Goal: Information Seeking & Learning: Learn about a topic

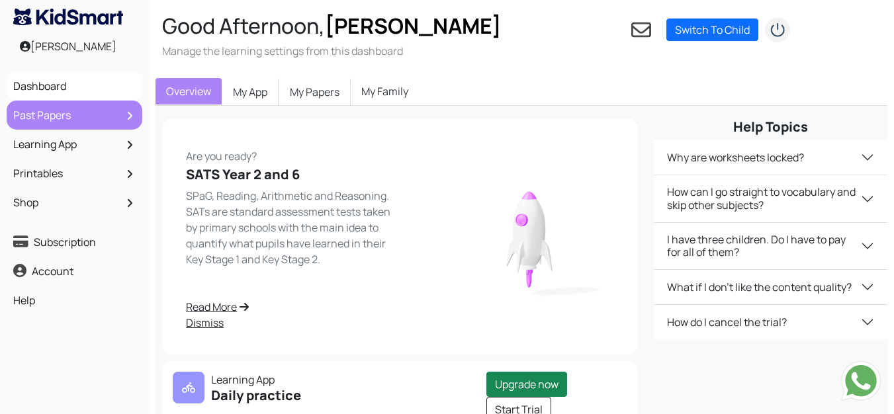
click at [39, 105] on link "Past Papers" at bounding box center [74, 115] width 129 height 22
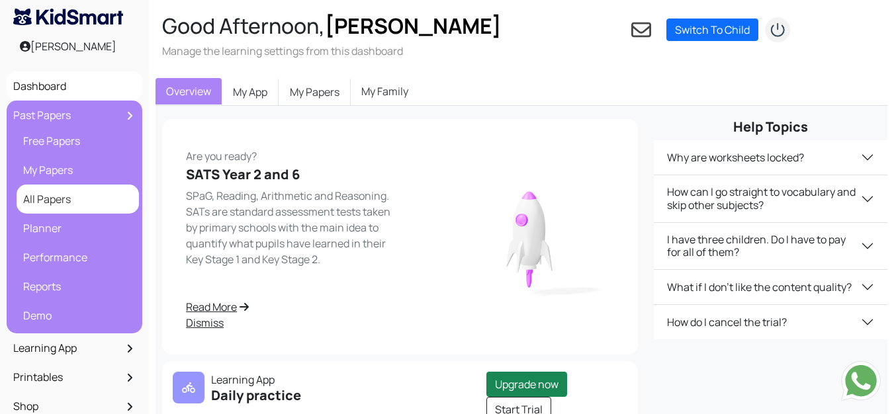
drag, startPoint x: 44, startPoint y: 204, endPoint x: 69, endPoint y: 188, distance: 29.7
click at [44, 204] on link "All Papers" at bounding box center [78, 199] width 116 height 22
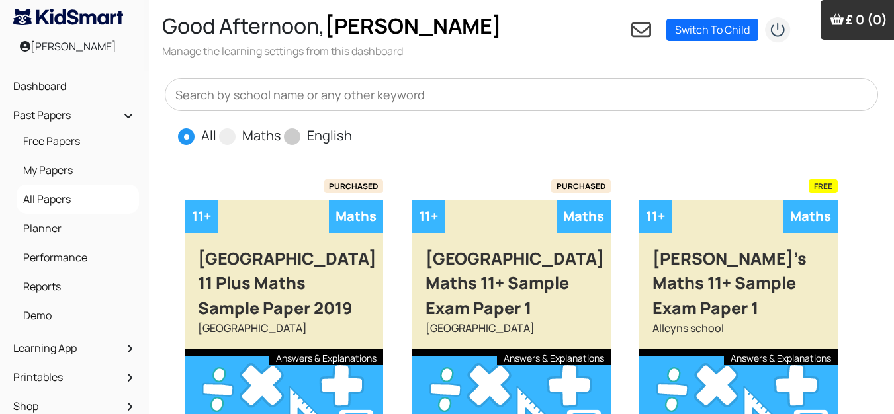
click at [296, 138] on span at bounding box center [292, 136] width 17 height 17
click at [352, 134] on input "English" at bounding box center [356, 130] width 9 height 9
radio input "true"
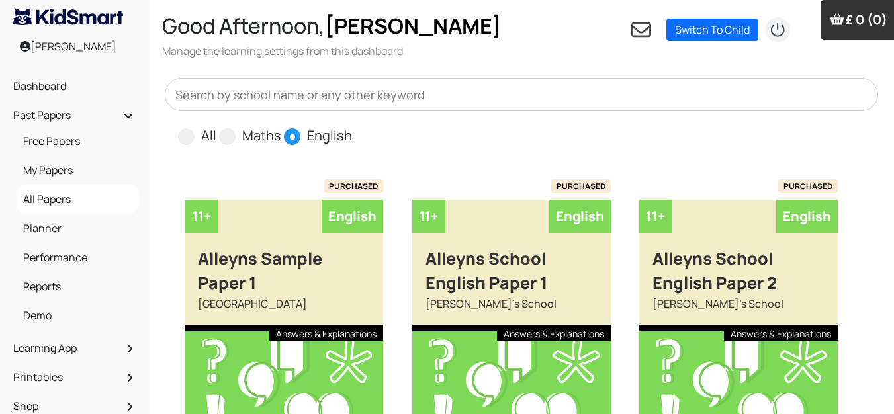
click at [263, 94] on input "text" at bounding box center [521, 94] width 713 height 33
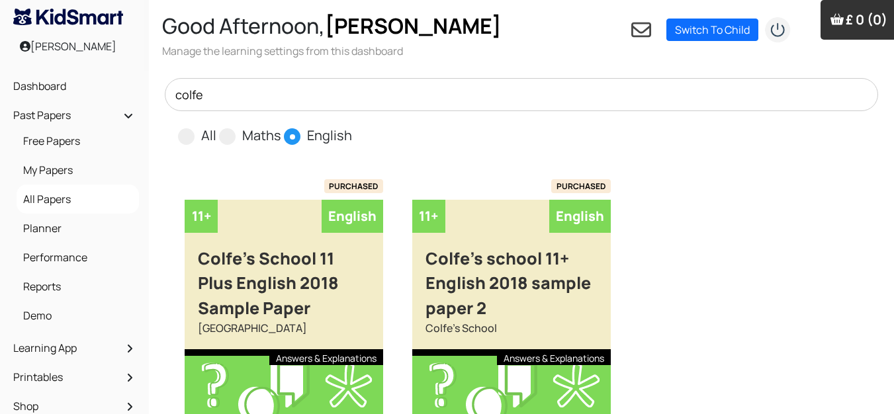
type input "colfe"
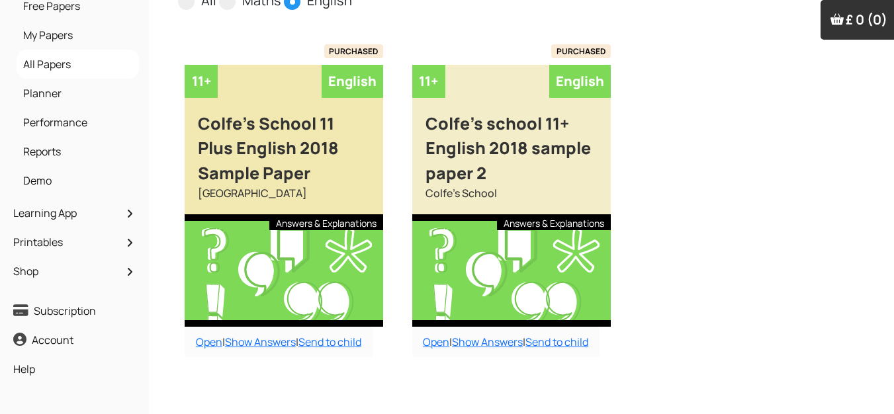
scroll to position [151, 0]
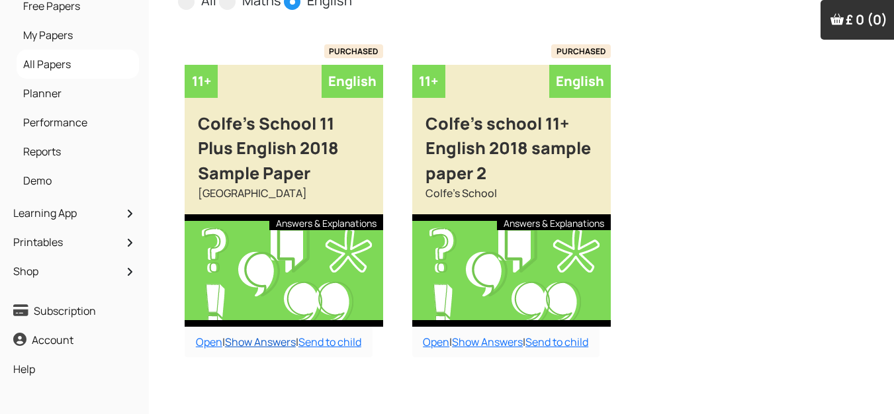
click at [256, 335] on link "Show Answers" at bounding box center [260, 342] width 71 height 15
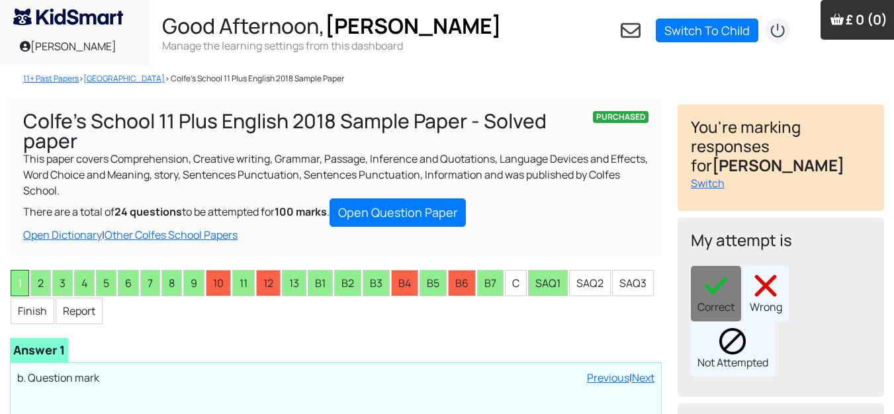
click at [17, 281] on li "1" at bounding box center [20, 283] width 19 height 26
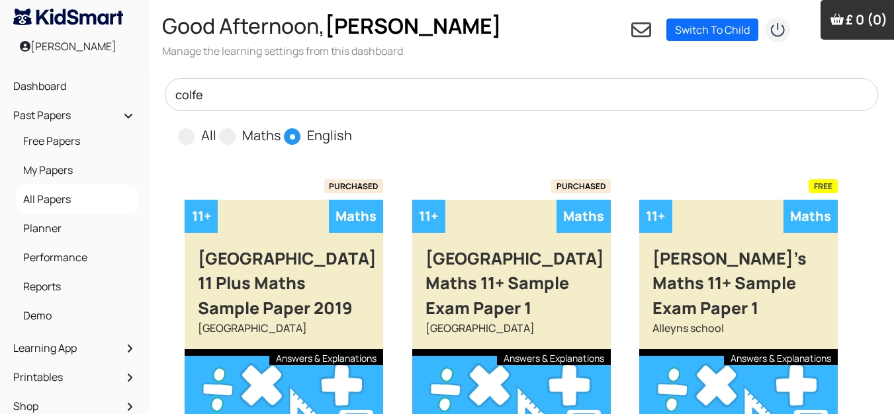
click at [230, 92] on input "colfe" at bounding box center [521, 94] width 713 height 33
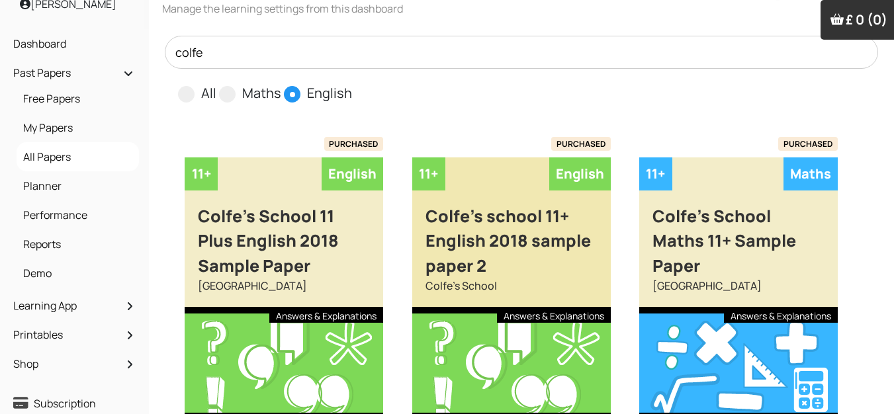
scroll to position [132, 0]
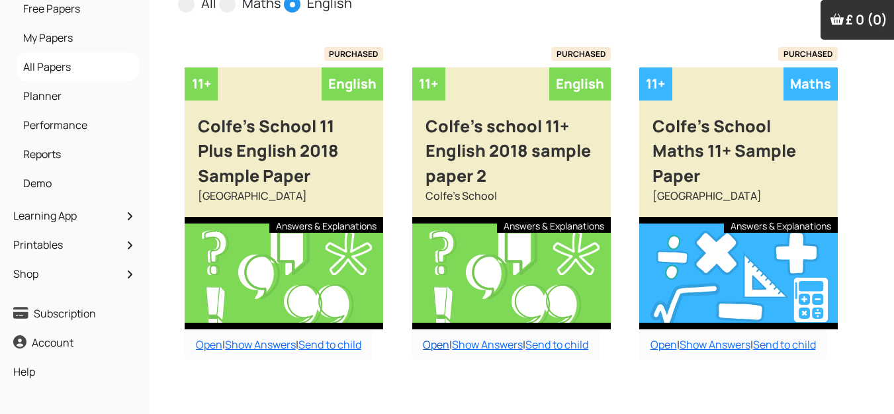
click at [449, 341] on link "Open" at bounding box center [436, 344] width 26 height 15
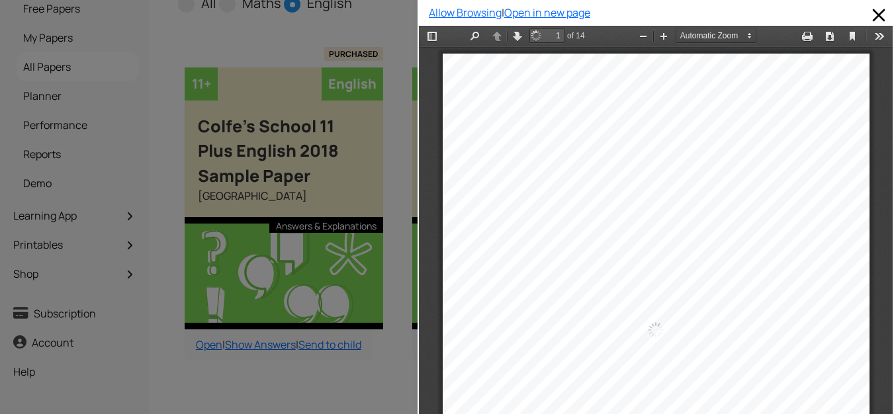
scroll to position [7, 0]
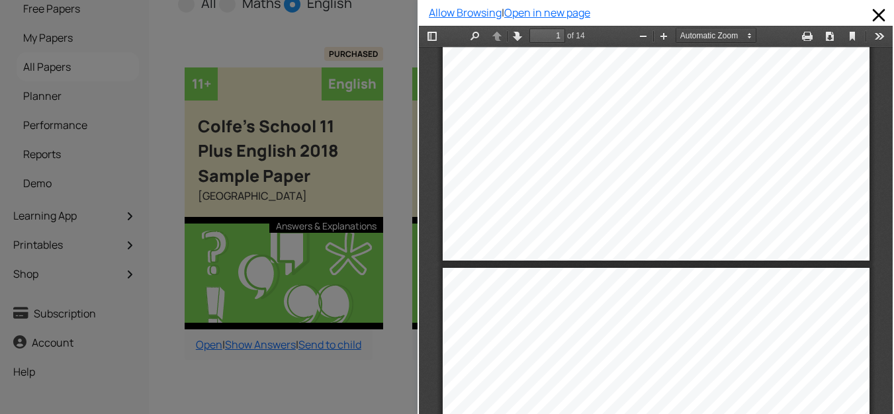
type input "2"
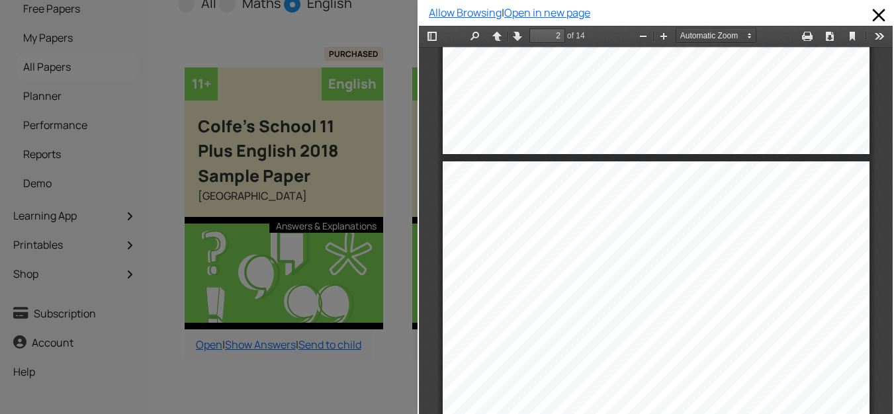
scroll to position [470, 0]
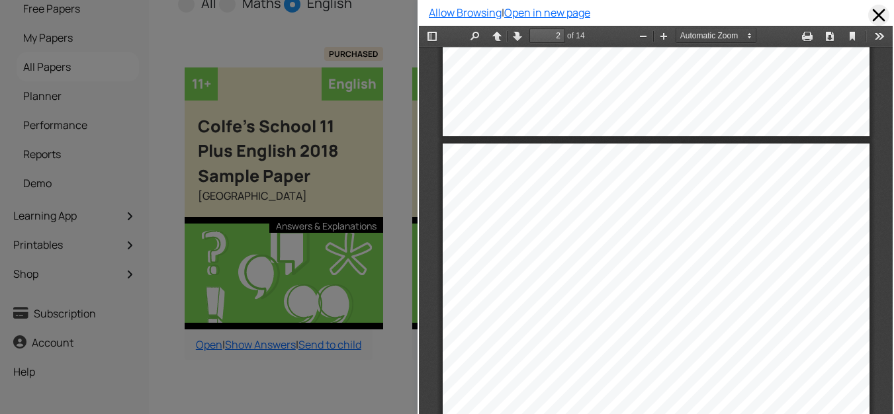
click at [872, 14] on span at bounding box center [878, 15] width 21 height 21
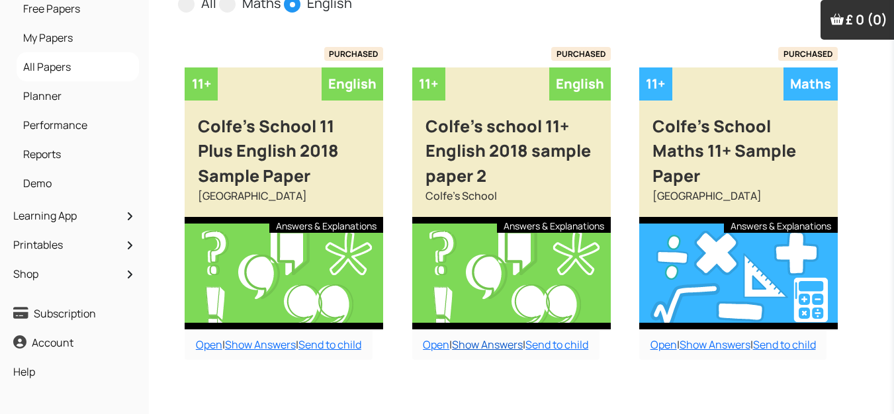
click at [504, 345] on link "Show Answers" at bounding box center [487, 344] width 71 height 15
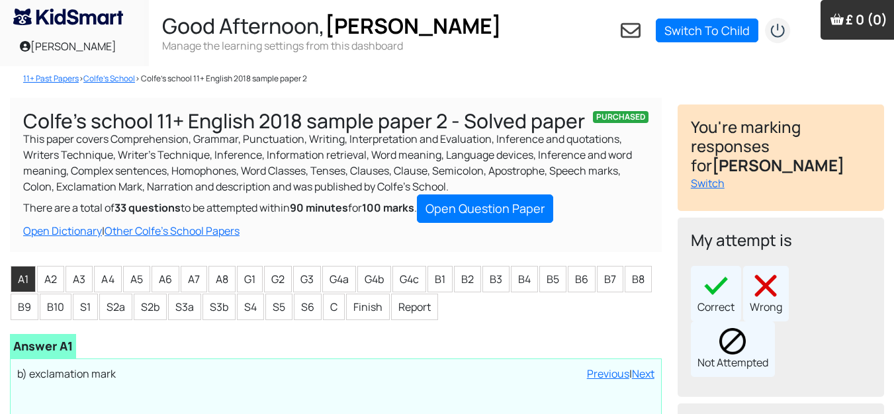
click at [0, 118] on div "11+ Past Papers > Colfe's School > Colfe's school 11+ English 2018 sample paper…" at bounding box center [447, 381] width 894 height 630
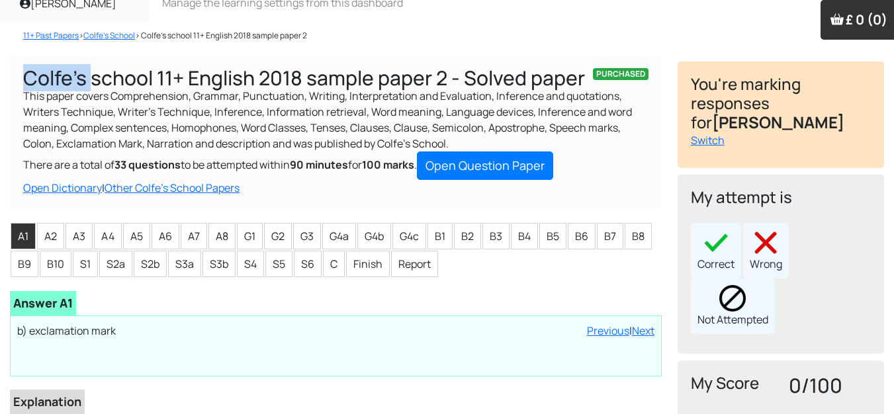
scroll to position [66, 0]
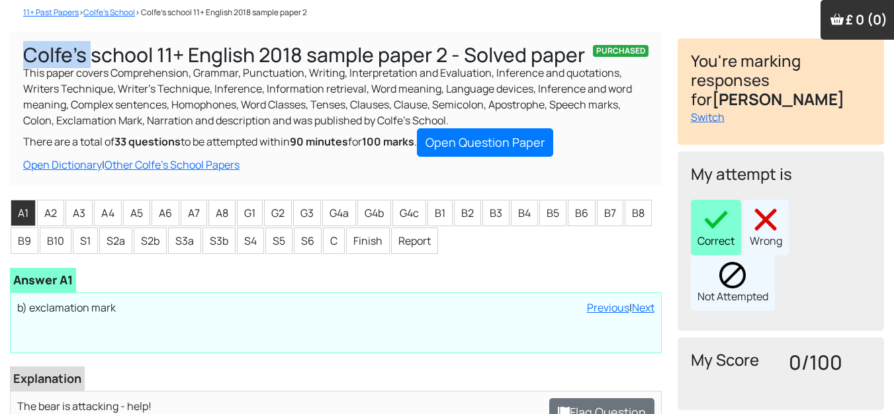
click at [712, 206] on img at bounding box center [715, 219] width 26 height 26
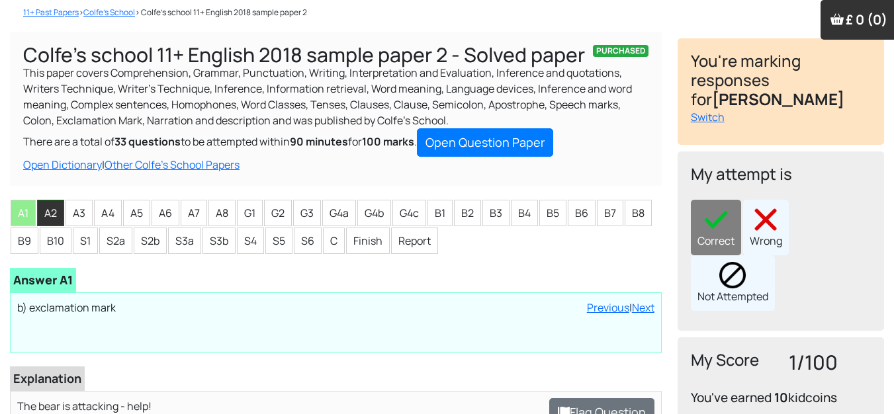
click at [52, 207] on li "A2" at bounding box center [50, 213] width 27 height 26
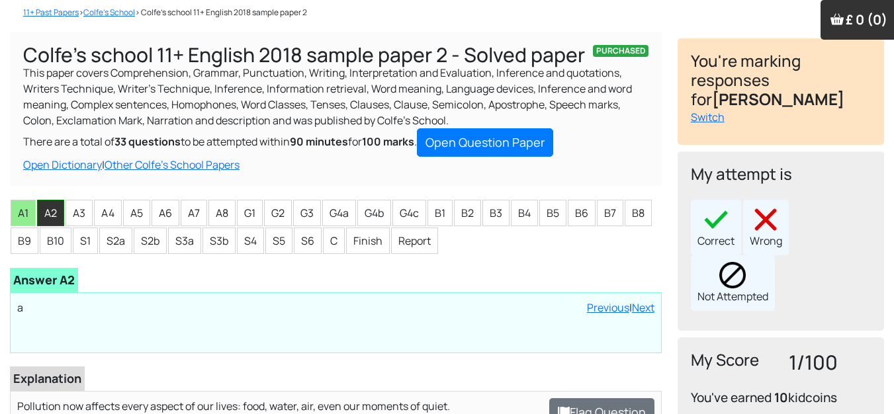
click at [52, 207] on li "A2" at bounding box center [50, 213] width 27 height 26
click at [721, 206] on img at bounding box center [715, 219] width 26 height 26
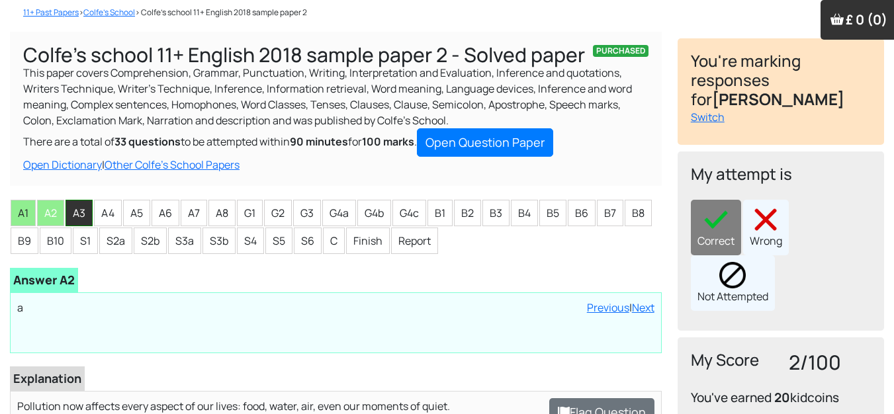
click at [84, 218] on li "A3" at bounding box center [78, 213] width 27 height 26
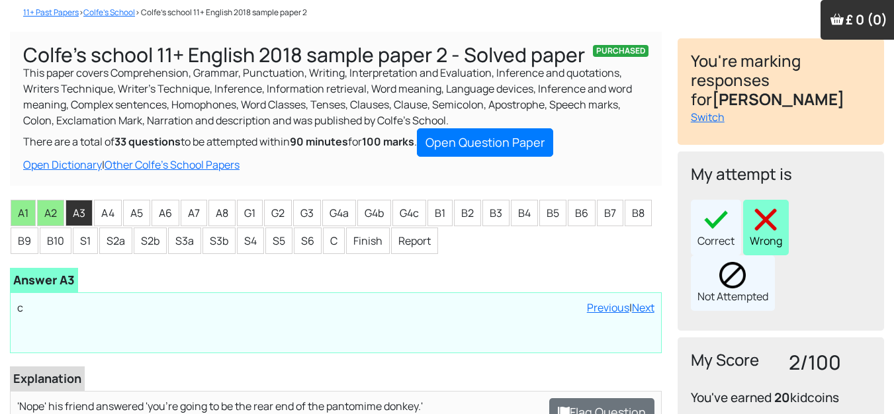
drag, startPoint x: 753, startPoint y: 198, endPoint x: 752, endPoint y: 206, distance: 7.4
click at [754, 206] on img at bounding box center [765, 219] width 26 height 26
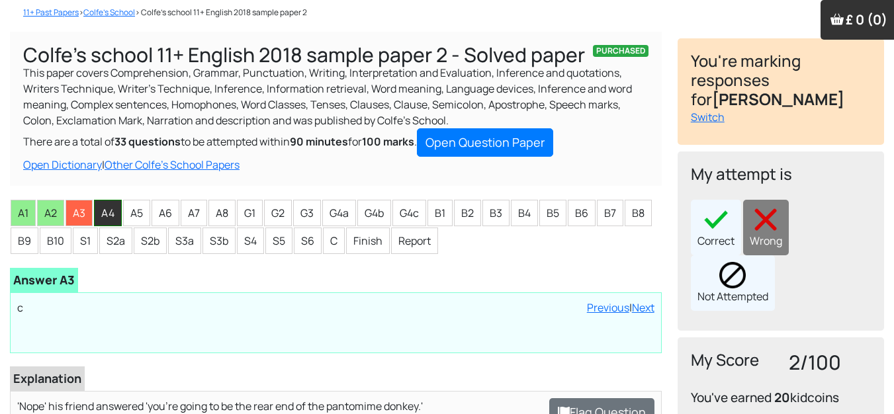
click at [116, 214] on li "A4" at bounding box center [108, 213] width 28 height 26
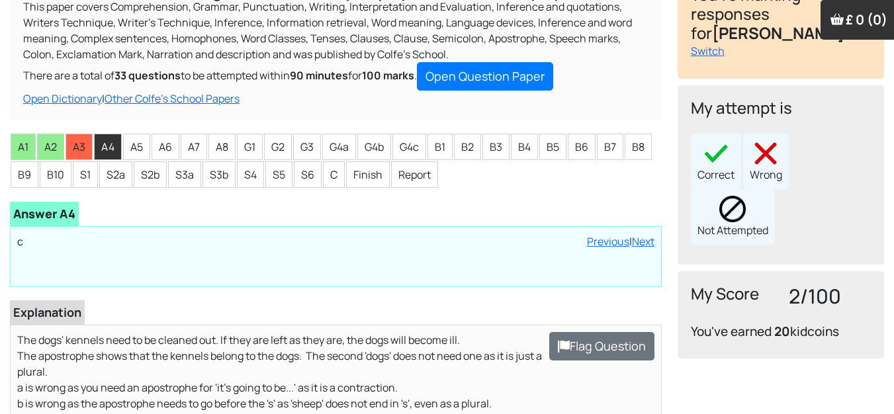
scroll to position [198, 0]
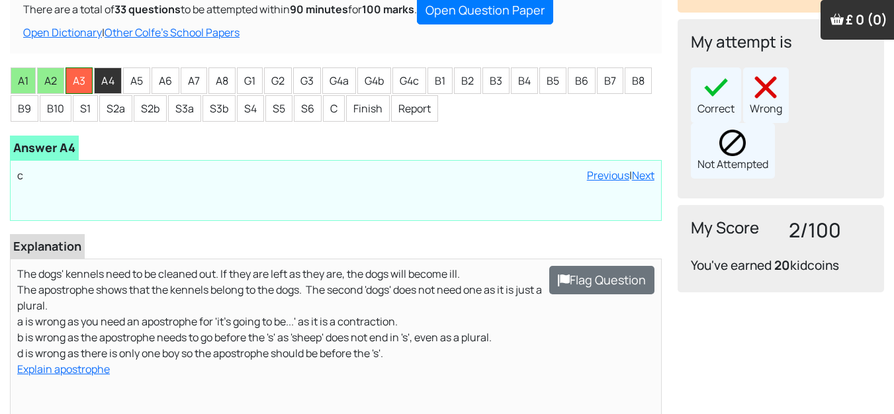
click at [79, 85] on li "A3" at bounding box center [78, 80] width 27 height 26
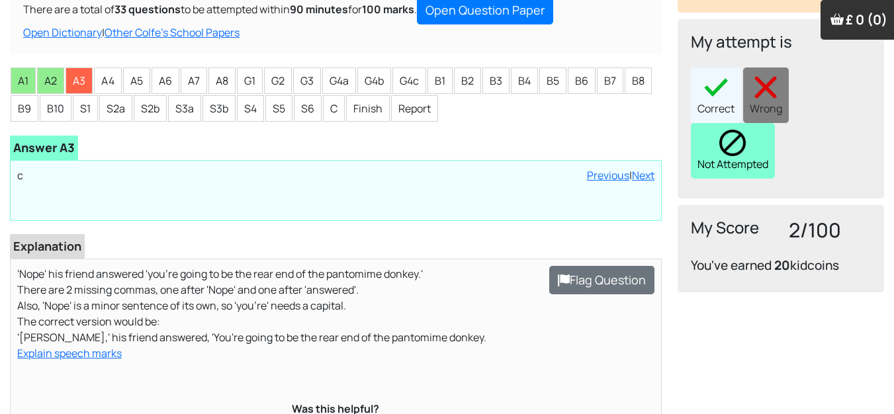
click at [706, 125] on div "Not Attempted" at bounding box center [733, 151] width 84 height 56
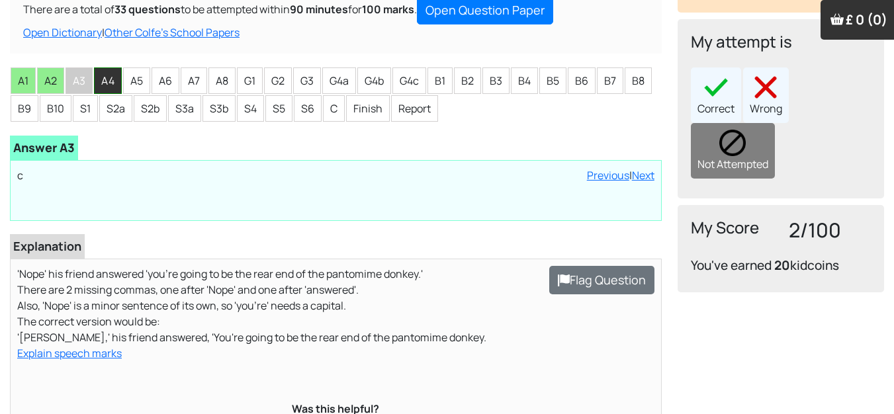
click at [109, 77] on li "A4" at bounding box center [108, 80] width 28 height 26
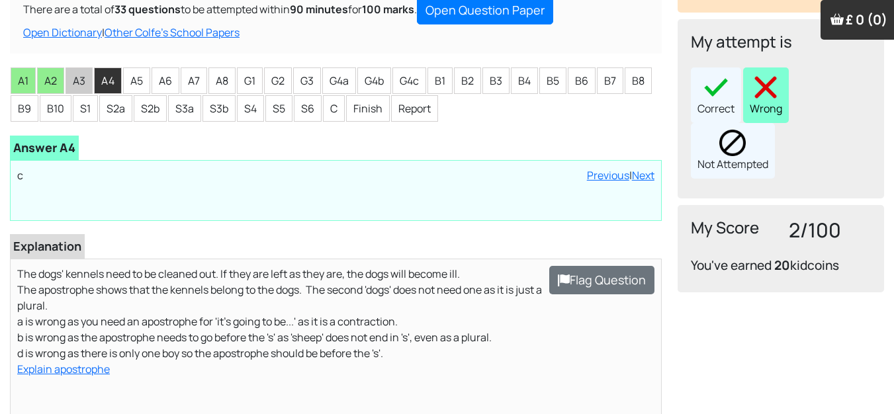
click at [753, 74] on img at bounding box center [765, 87] width 26 height 26
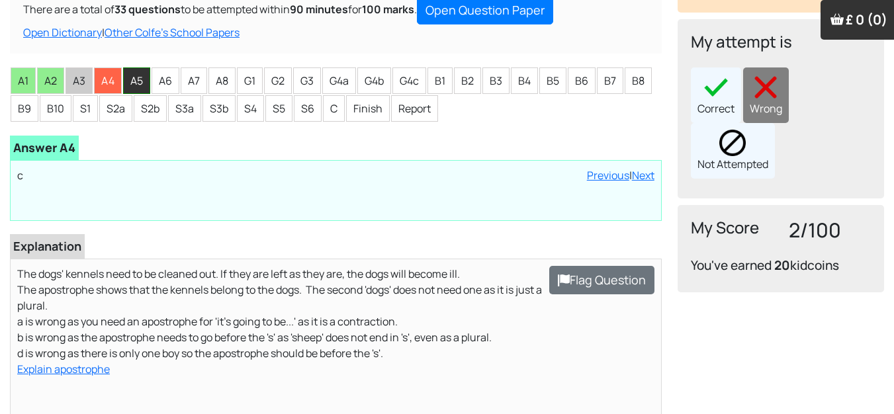
click at [132, 81] on li "A5" at bounding box center [136, 80] width 27 height 26
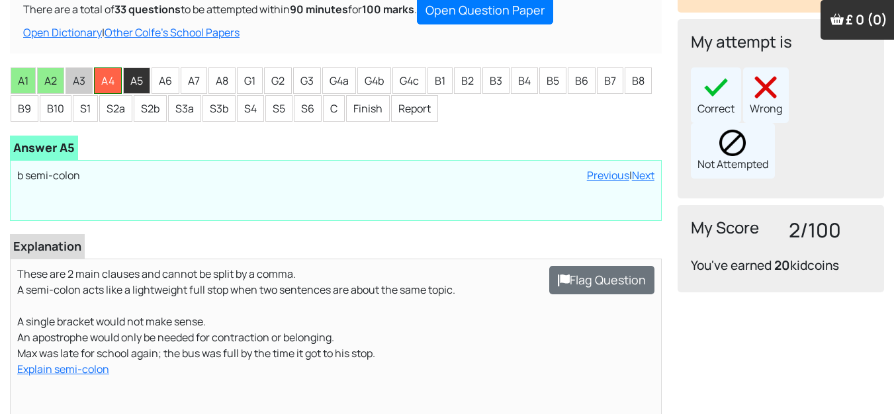
click at [114, 81] on li "A4" at bounding box center [108, 80] width 28 height 26
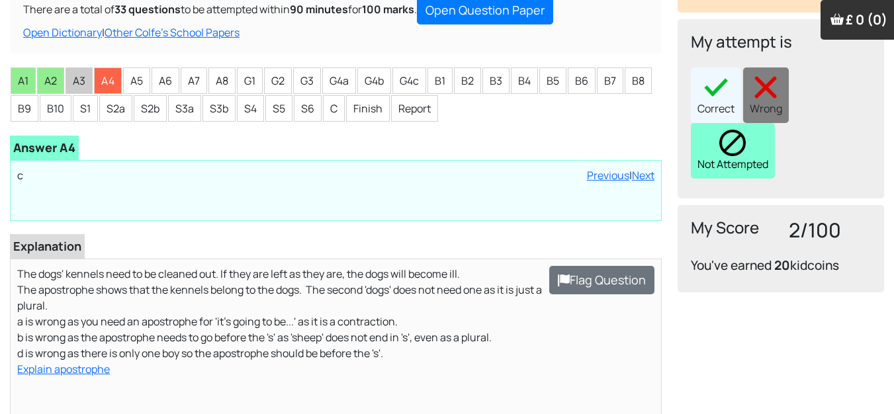
click at [757, 126] on div "Not Attempted" at bounding box center [733, 151] width 84 height 56
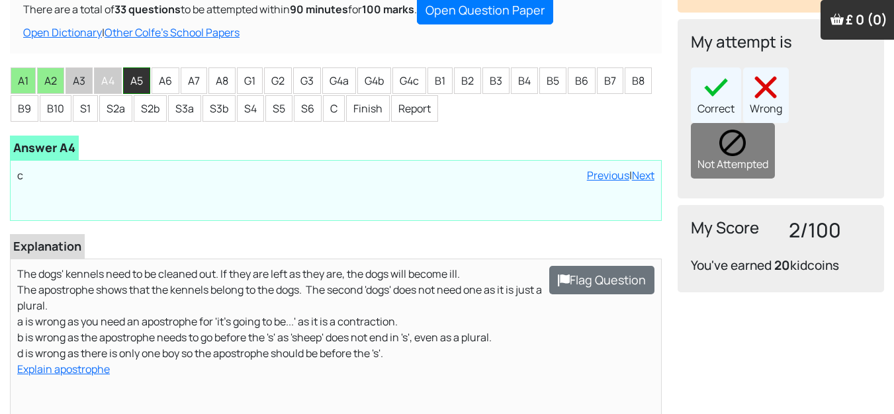
click at [133, 85] on li "A5" at bounding box center [136, 80] width 27 height 26
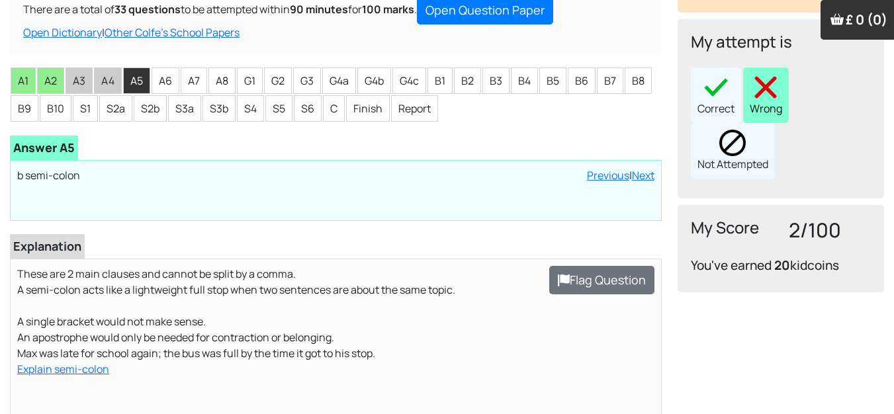
click at [773, 74] on img at bounding box center [765, 87] width 26 height 26
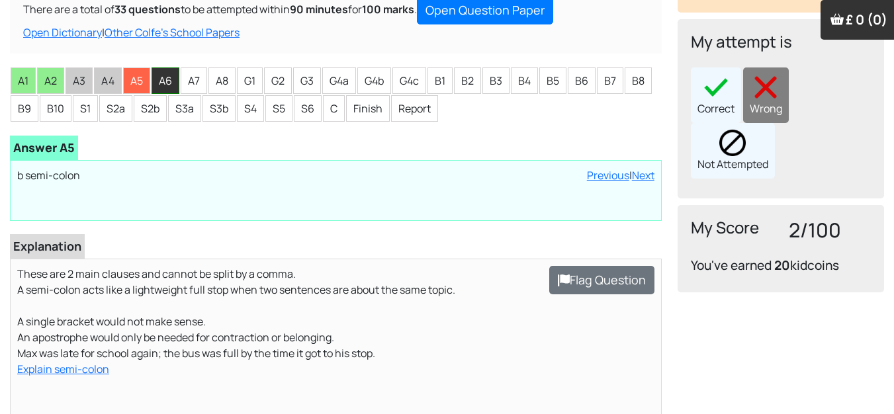
click at [163, 81] on li "A6" at bounding box center [165, 80] width 28 height 26
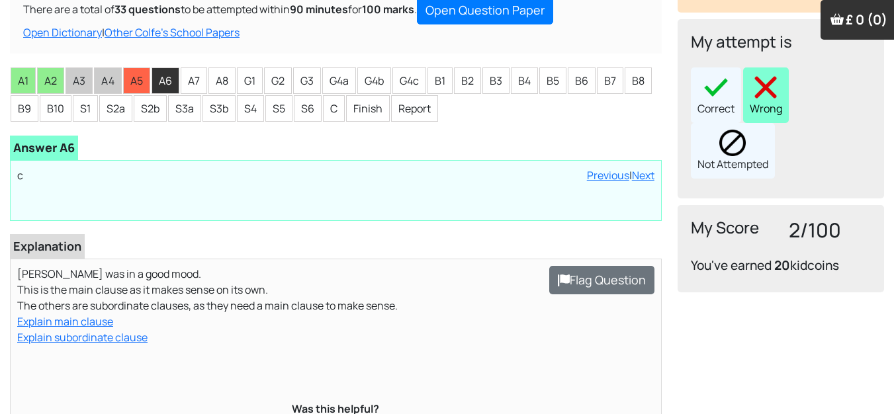
click at [763, 77] on img at bounding box center [765, 87] width 26 height 26
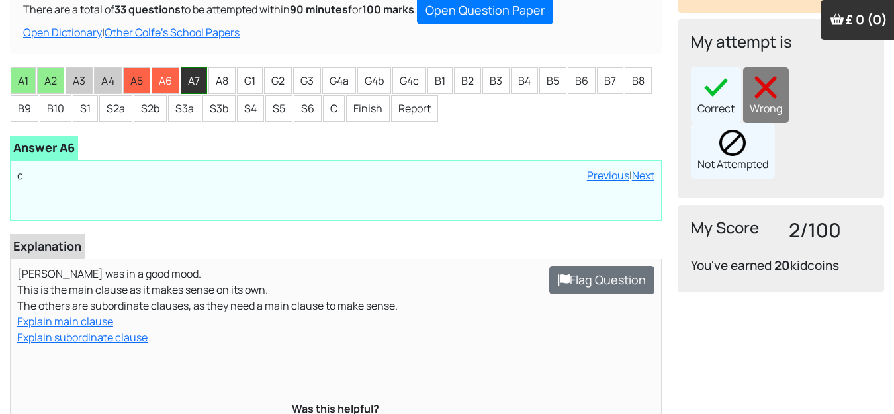
click at [198, 82] on li "A7" at bounding box center [194, 80] width 26 height 26
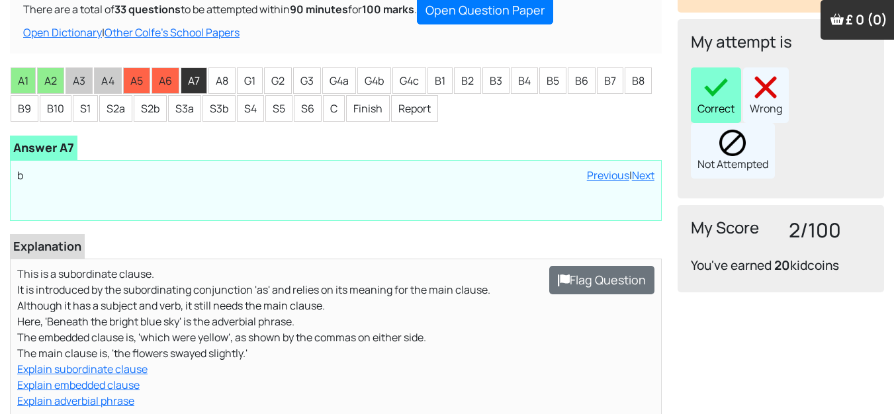
click at [708, 76] on img at bounding box center [715, 87] width 26 height 26
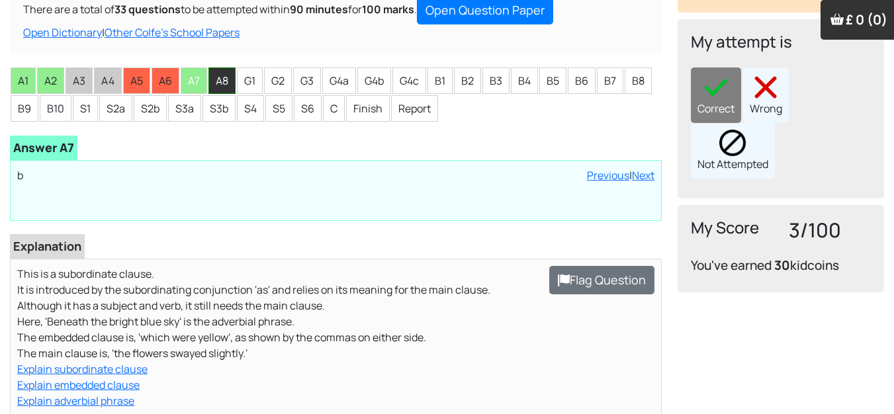
click at [230, 89] on li "A8" at bounding box center [221, 80] width 27 height 26
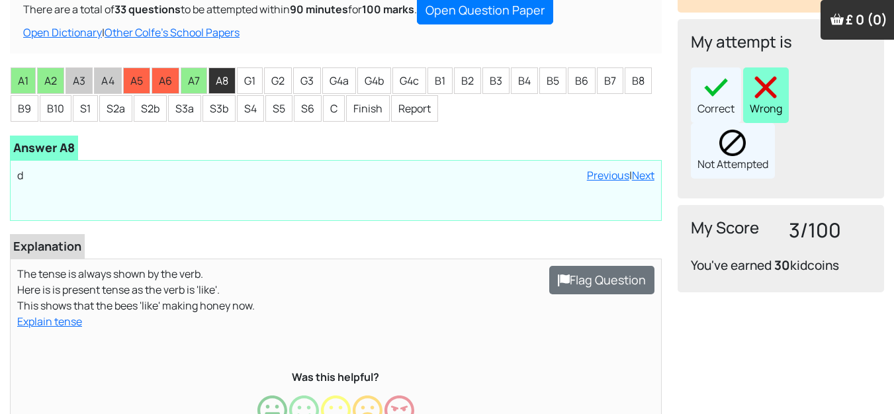
click at [775, 74] on img at bounding box center [765, 87] width 26 height 26
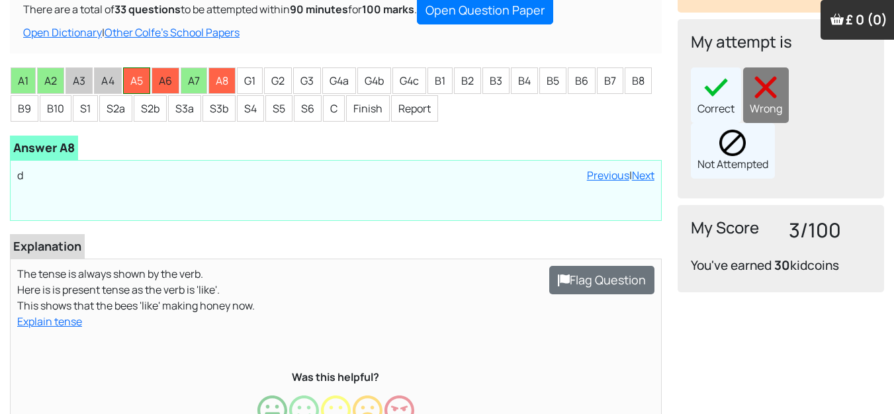
click at [134, 82] on li "A5" at bounding box center [136, 80] width 27 height 26
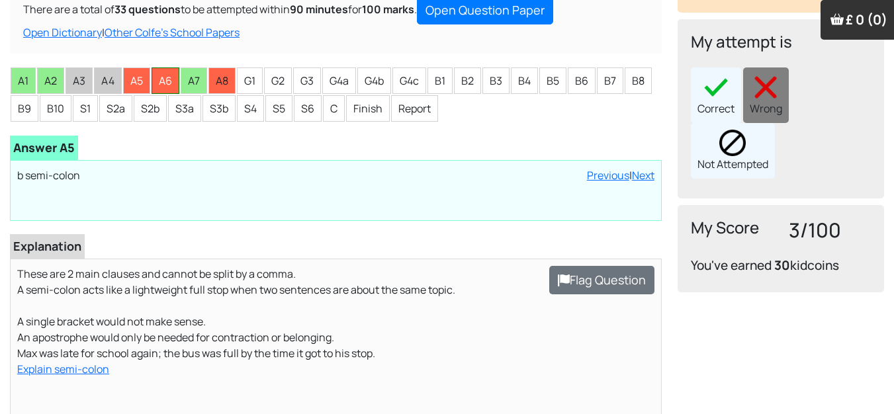
click at [163, 71] on li "A6" at bounding box center [165, 80] width 28 height 26
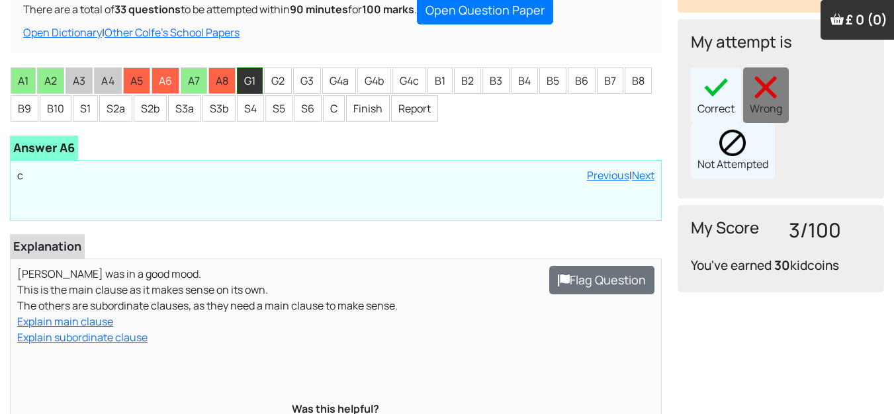
click at [255, 86] on li "G1" at bounding box center [250, 80] width 26 height 26
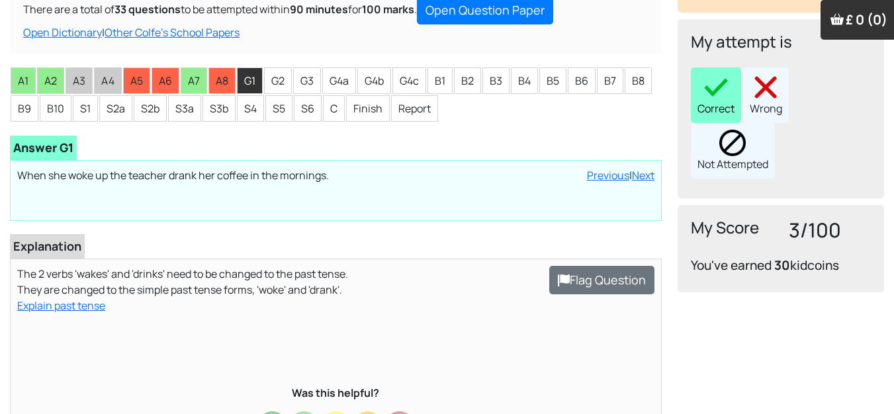
click at [701, 67] on div "Correct" at bounding box center [716, 95] width 50 height 56
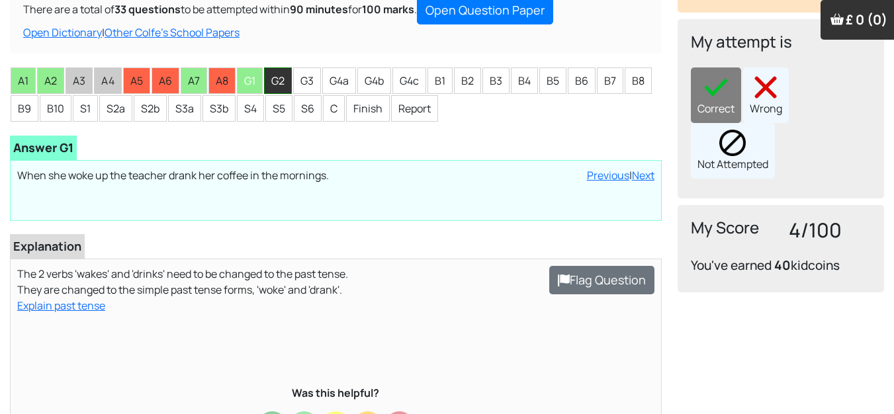
click at [270, 79] on li "G2" at bounding box center [278, 80] width 28 height 26
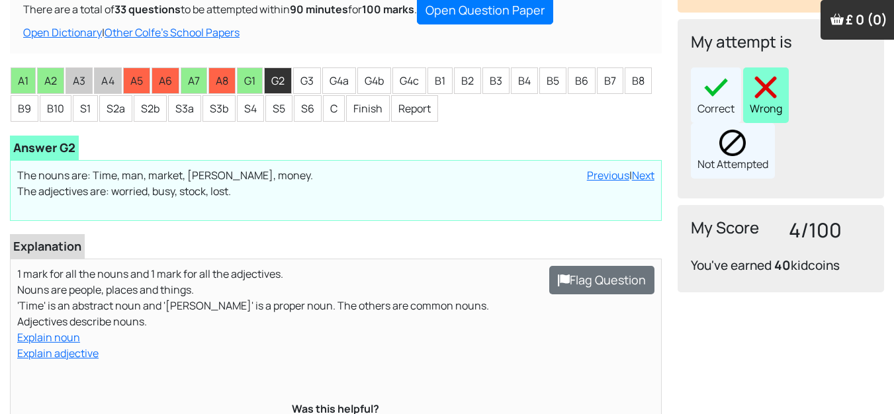
click at [767, 75] on img at bounding box center [765, 87] width 26 height 26
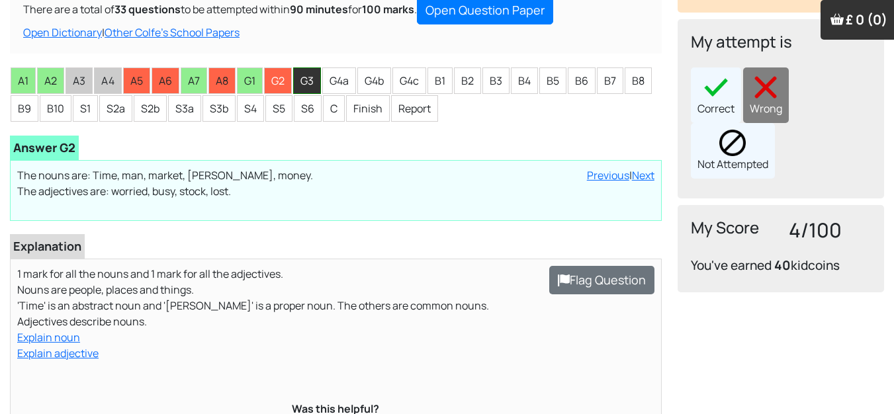
click at [309, 81] on li "G3" at bounding box center [307, 80] width 28 height 26
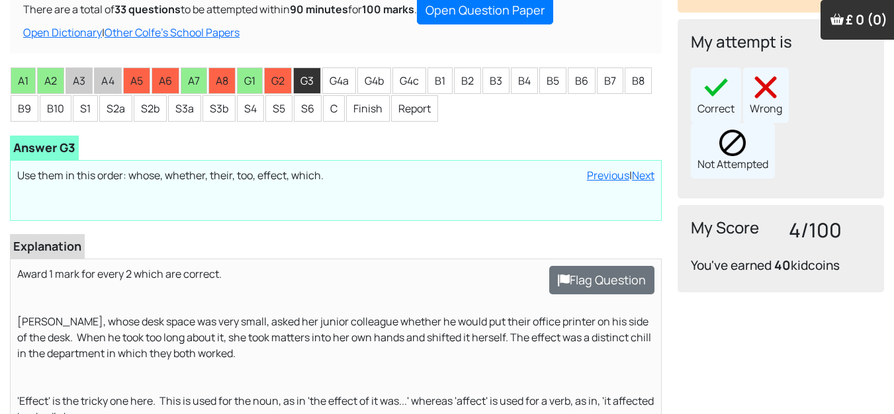
scroll to position [265, 0]
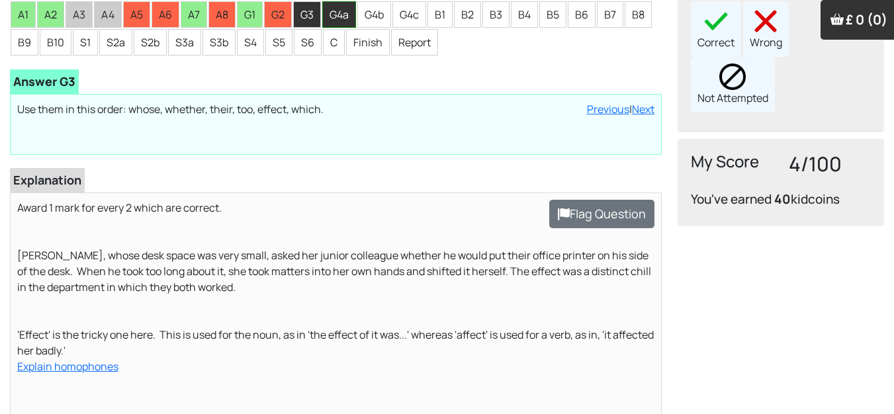
click at [339, 11] on li "G4a" at bounding box center [339, 14] width 34 height 26
click at [318, 8] on li "G3" at bounding box center [307, 14] width 28 height 26
click at [720, 14] on img at bounding box center [715, 21] width 26 height 26
click at [343, 23] on li "G4a" at bounding box center [339, 14] width 34 height 26
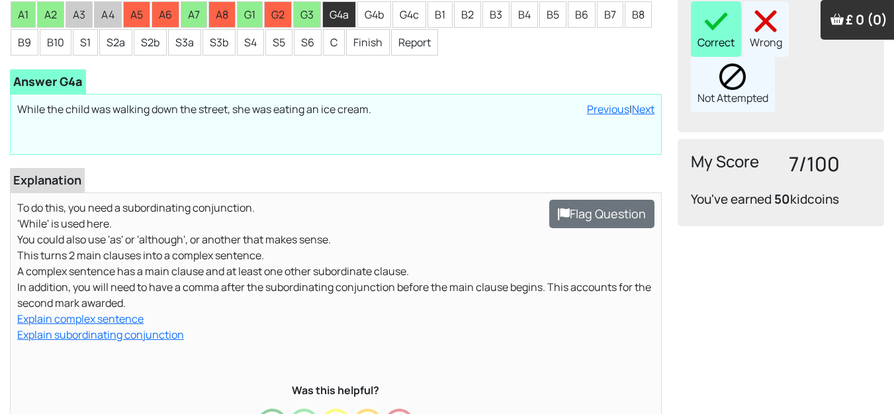
drag, startPoint x: 720, startPoint y: 19, endPoint x: 554, endPoint y: 57, distance: 171.0
click at [720, 19] on div "Correct" at bounding box center [716, 29] width 50 height 56
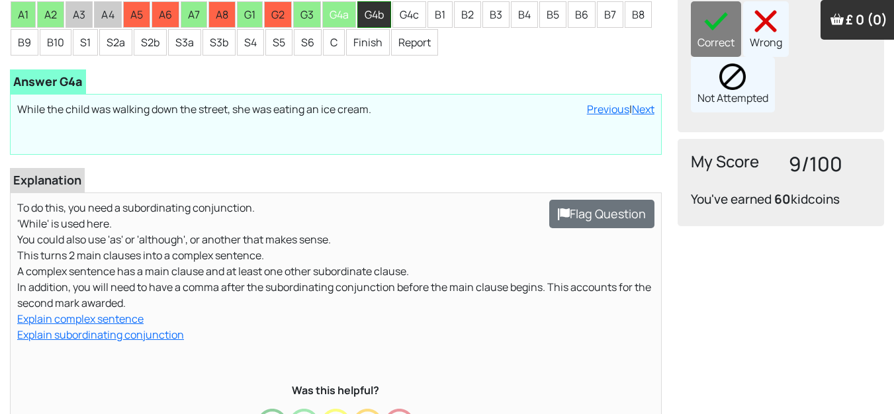
click at [378, 11] on li "G4b" at bounding box center [374, 14] width 34 height 26
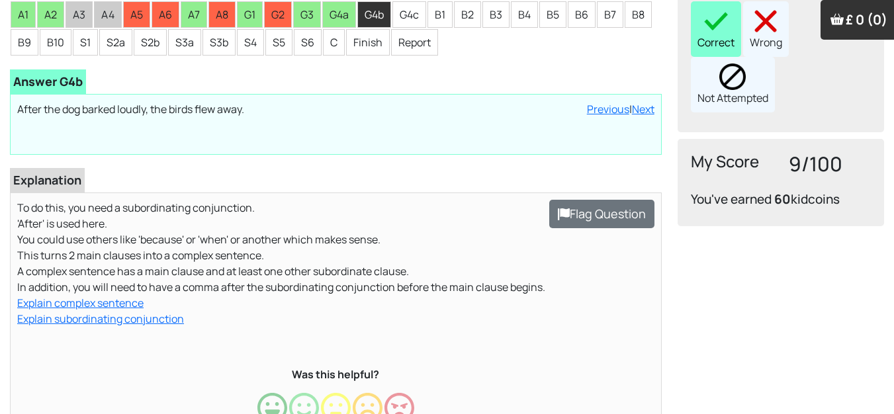
click at [712, 23] on div "Correct" at bounding box center [716, 29] width 50 height 56
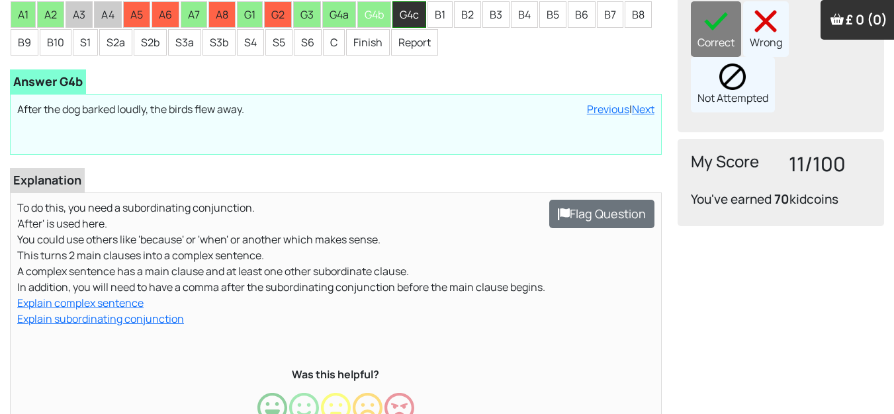
click at [415, 22] on li "G4c" at bounding box center [409, 14] width 34 height 26
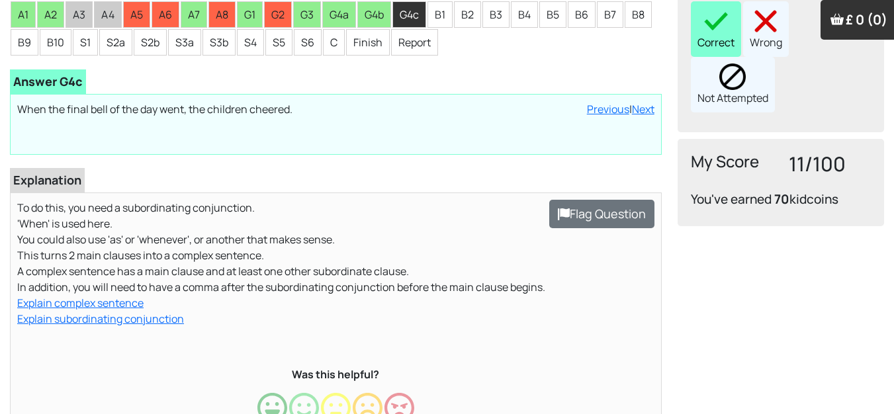
click at [707, 11] on img at bounding box center [715, 21] width 26 height 26
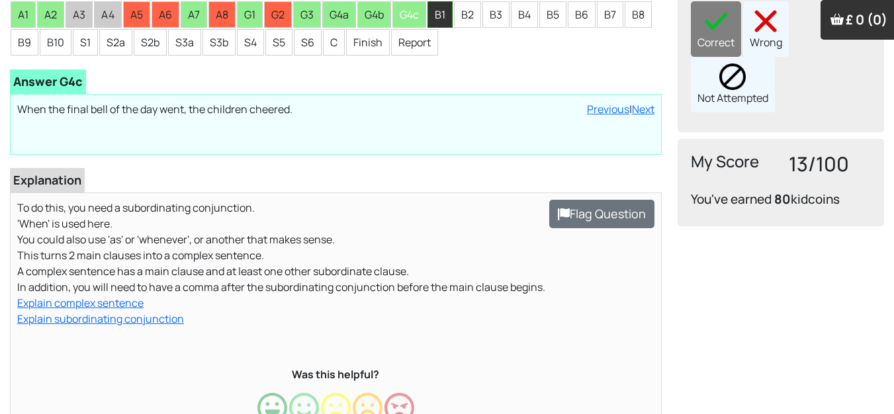
click at [446, 13] on li "B1" at bounding box center [439, 14] width 25 height 26
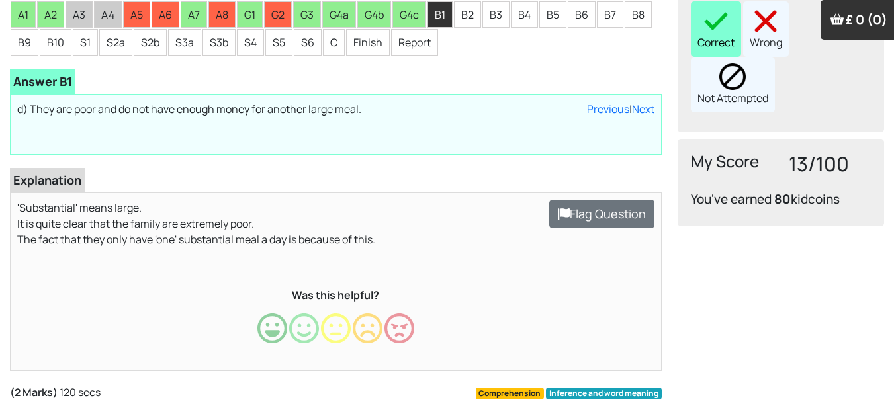
click at [724, 11] on img at bounding box center [715, 21] width 26 height 26
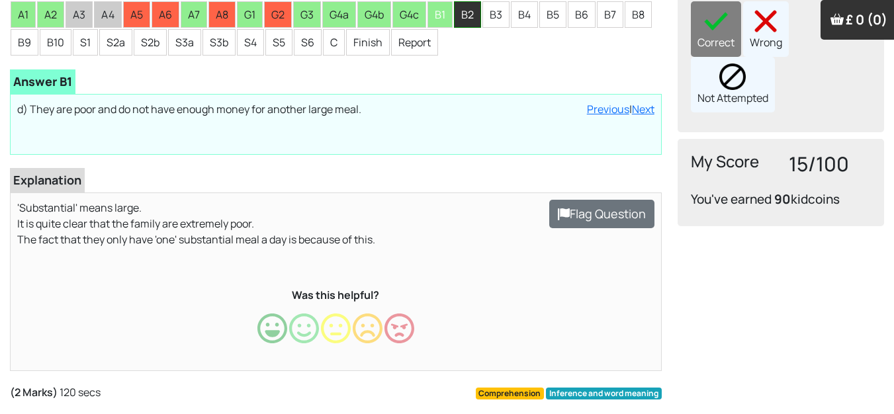
click at [478, 22] on li "B2" at bounding box center [467, 14] width 27 height 26
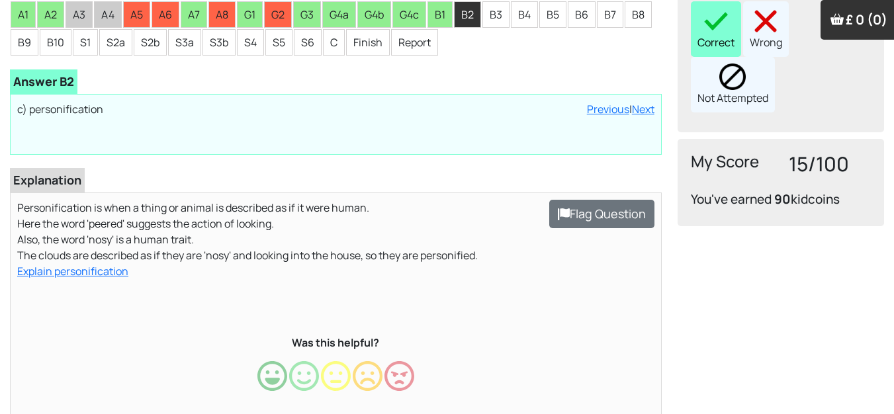
click at [731, 12] on div "Correct" at bounding box center [716, 29] width 50 height 56
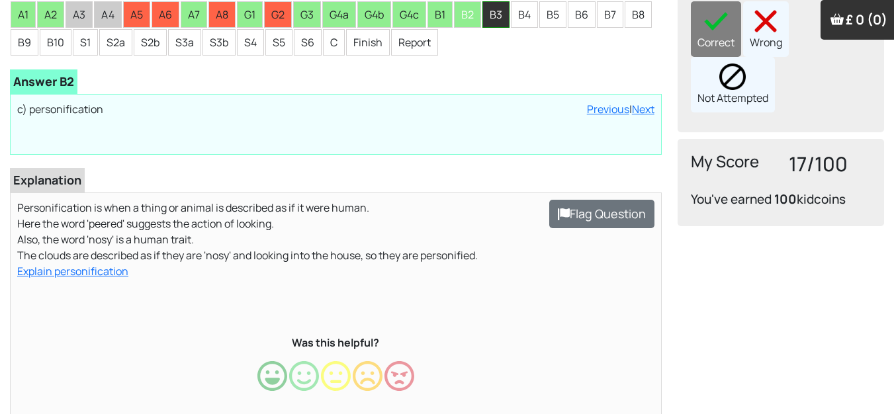
click at [498, 13] on li "B3" at bounding box center [495, 14] width 27 height 26
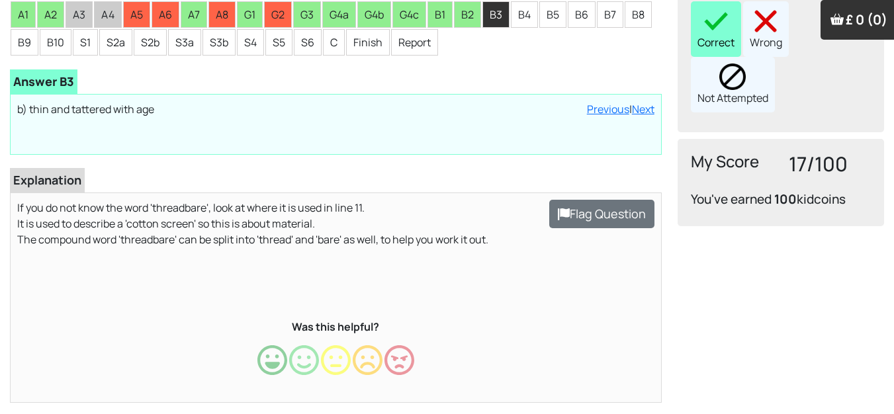
click at [714, 19] on div "Correct" at bounding box center [716, 29] width 50 height 56
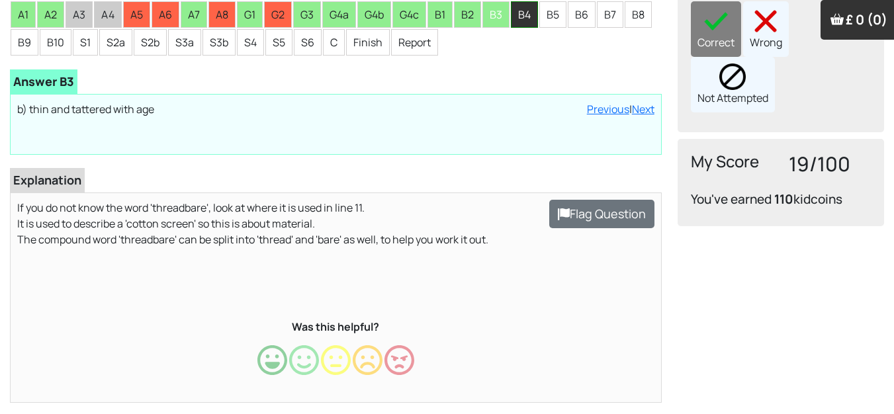
click at [525, 10] on li "B4" at bounding box center [524, 14] width 27 height 26
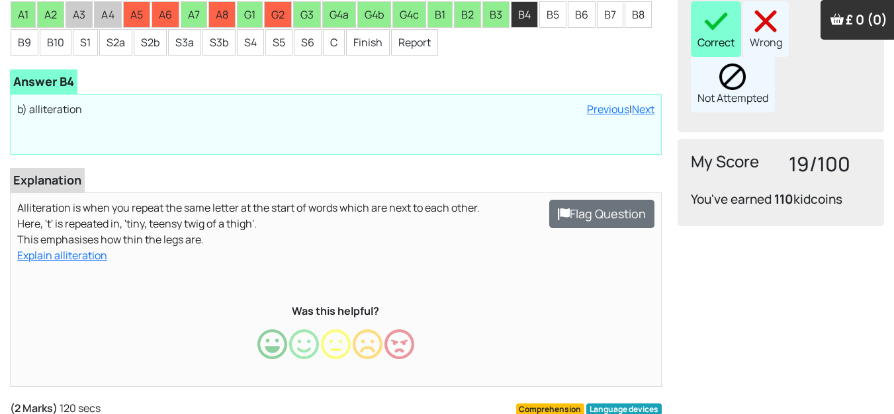
click at [728, 20] on div "Correct" at bounding box center [716, 29] width 50 height 56
click at [702, 20] on div "Correct Wrong Not Attempted" at bounding box center [781, 56] width 180 height 111
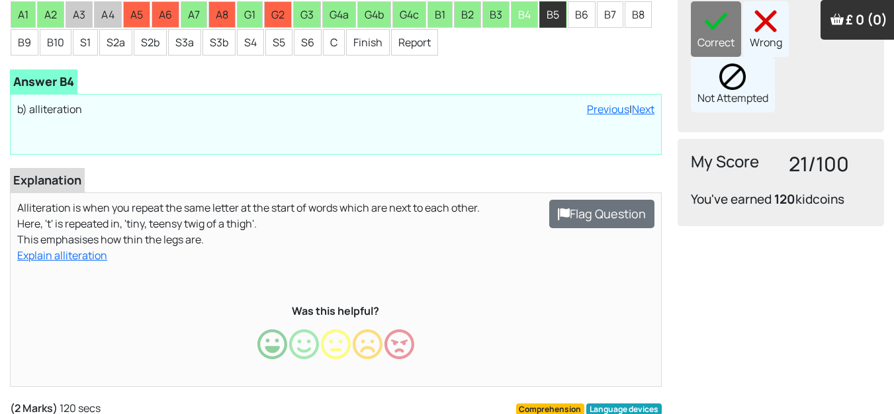
click at [553, 15] on li "B5" at bounding box center [552, 14] width 27 height 26
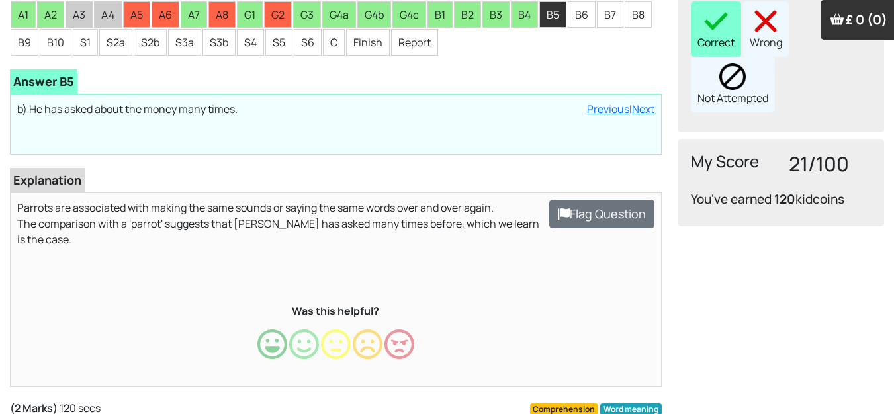
click at [708, 21] on div "Correct" at bounding box center [716, 29] width 50 height 56
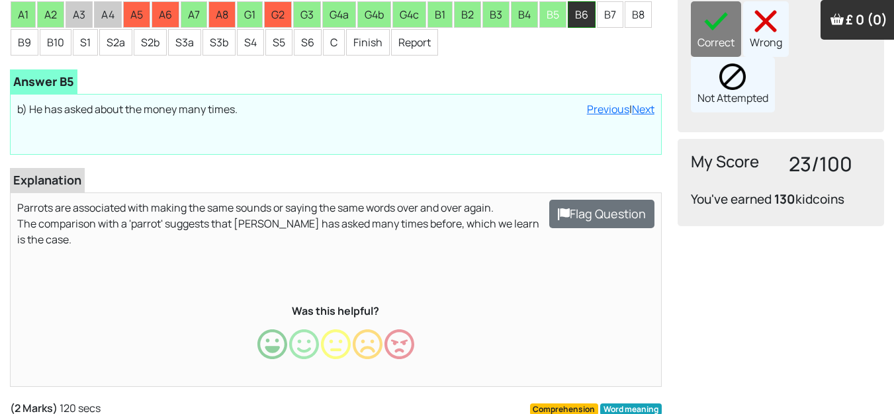
click at [580, 17] on li "B6" at bounding box center [582, 14] width 28 height 26
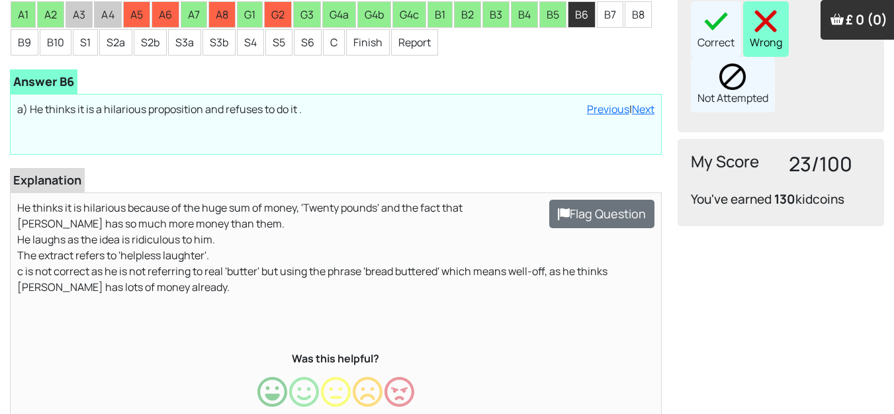
drag, startPoint x: 751, startPoint y: 16, endPoint x: 745, endPoint y: 21, distance: 8.1
click at [751, 17] on div "Wrong" at bounding box center [766, 29] width 46 height 56
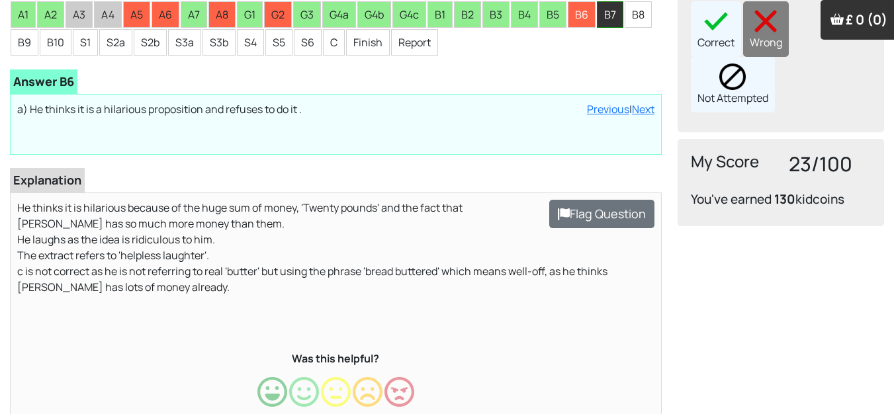
click at [608, 9] on li "B7" at bounding box center [610, 14] width 26 height 26
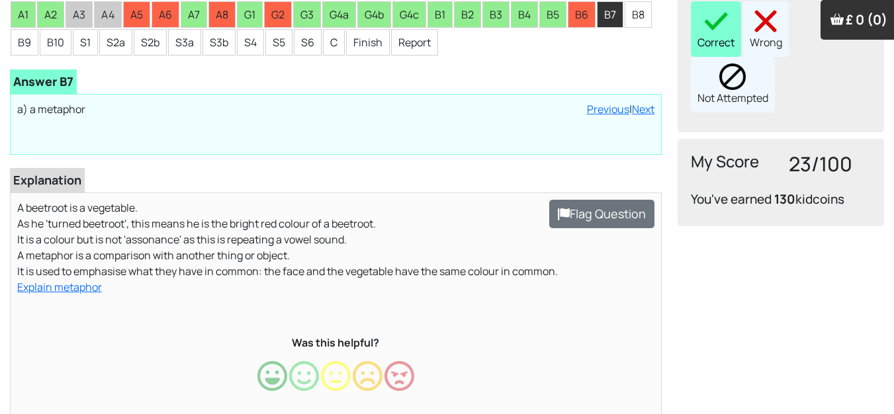
click at [697, 16] on div "Correct" at bounding box center [716, 29] width 50 height 56
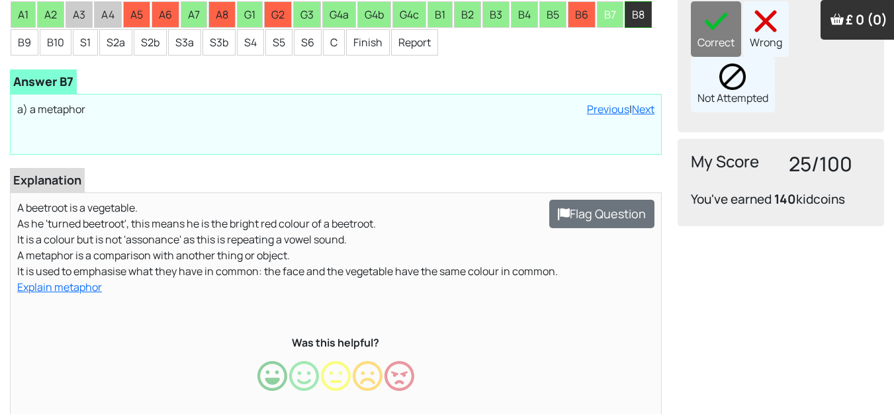
click at [643, 14] on li "B8" at bounding box center [637, 14] width 27 height 26
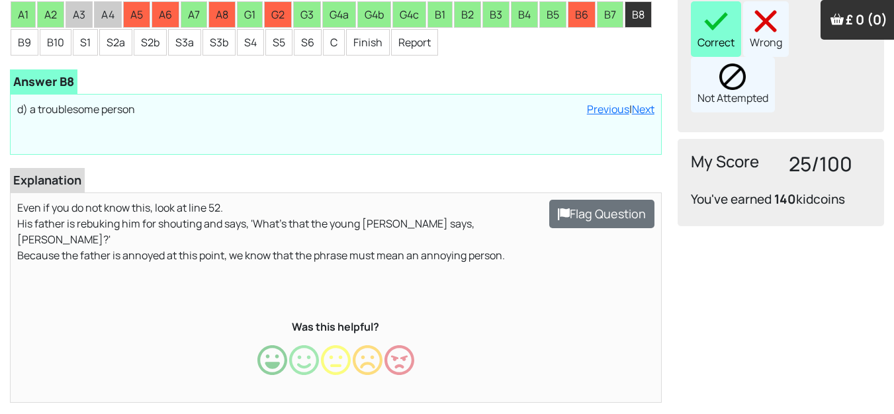
click at [714, 25] on div "Correct" at bounding box center [716, 29] width 50 height 56
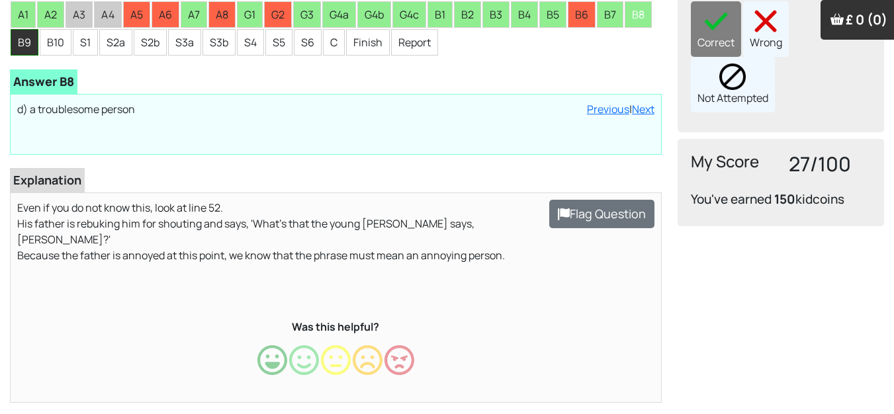
click at [28, 40] on li "B9" at bounding box center [25, 42] width 28 height 26
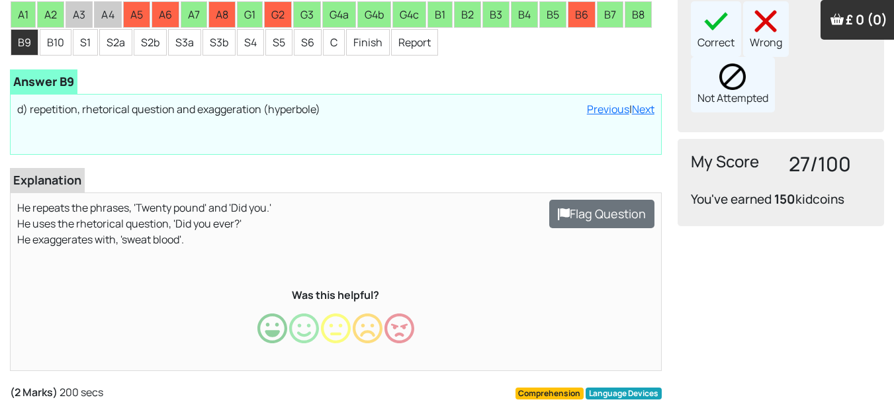
click at [759, 26] on div "Wrong" at bounding box center [766, 29] width 46 height 56
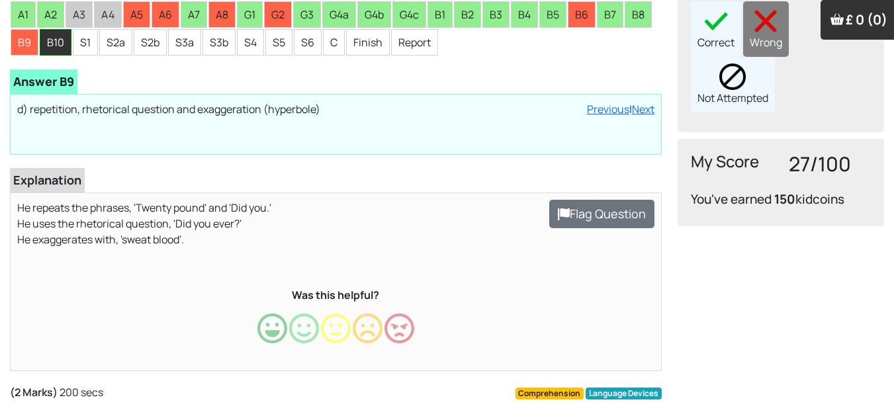
click at [60, 43] on li "B10" at bounding box center [56, 42] width 32 height 26
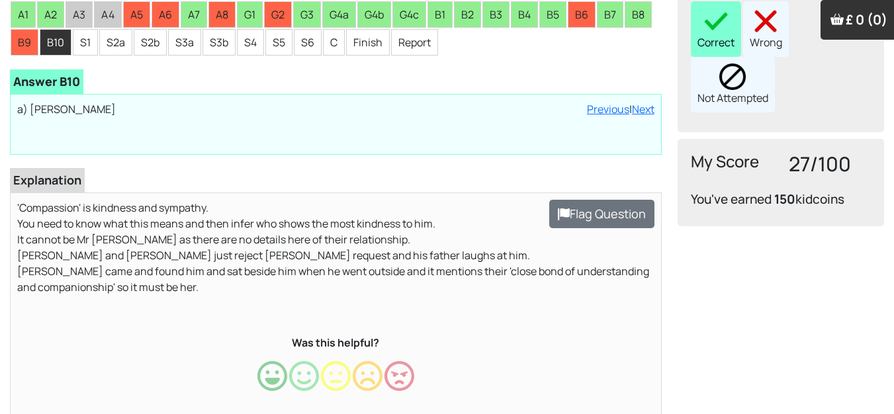
click at [708, 22] on div "Correct" at bounding box center [716, 29] width 50 height 56
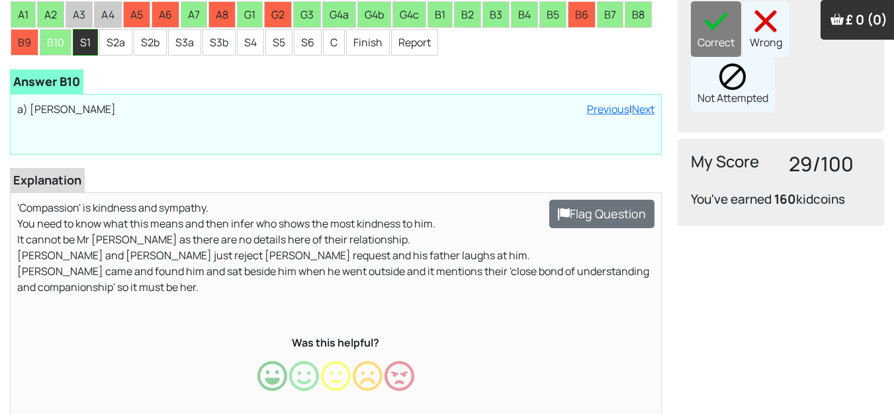
click at [85, 38] on li "S1" at bounding box center [85, 42] width 25 height 26
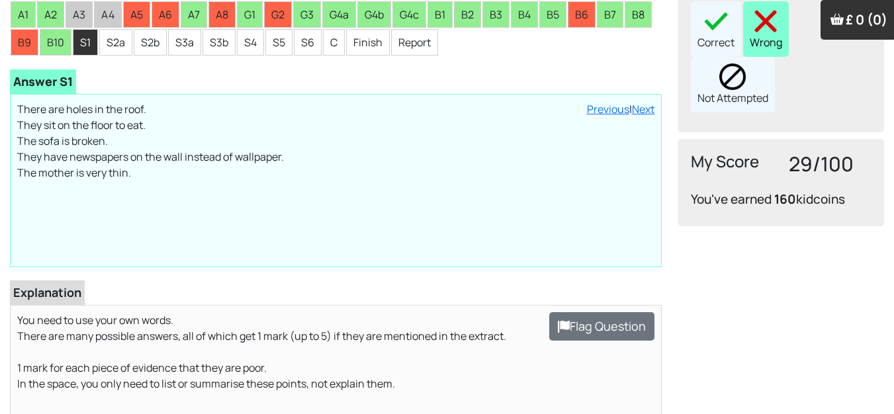
click at [754, 18] on div "Wrong" at bounding box center [766, 29] width 46 height 56
click at [107, 45] on li "S2a" at bounding box center [115, 42] width 33 height 26
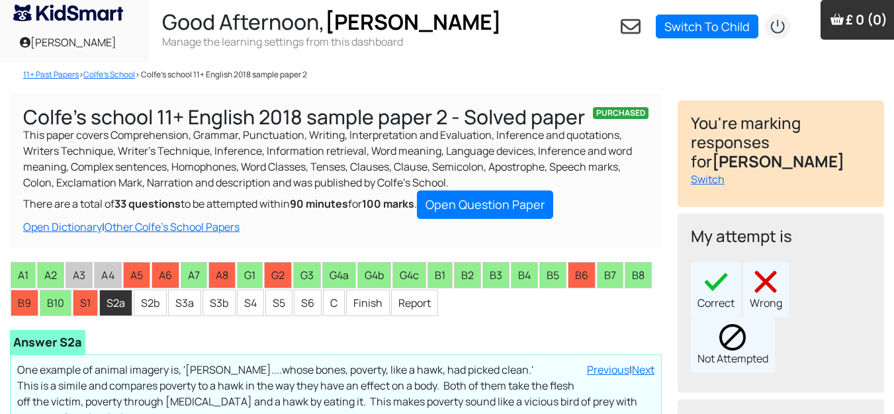
scroll to position [0, 0]
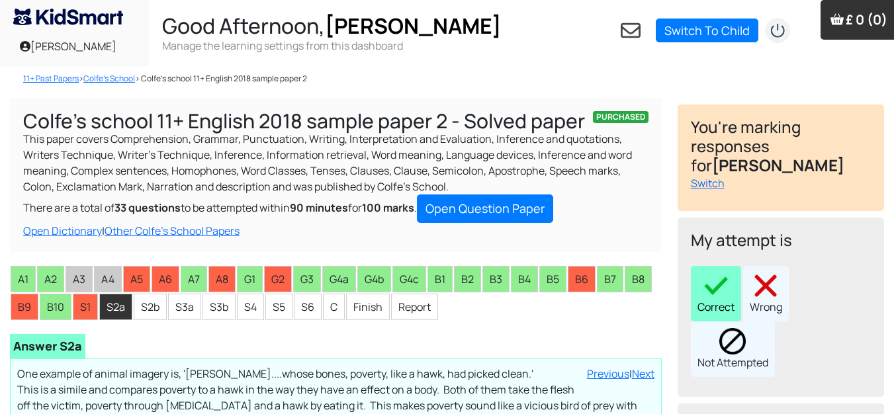
click at [714, 273] on img at bounding box center [715, 286] width 26 height 26
click at [723, 269] on div "Correct Wrong Not Attempted" at bounding box center [781, 321] width 180 height 111
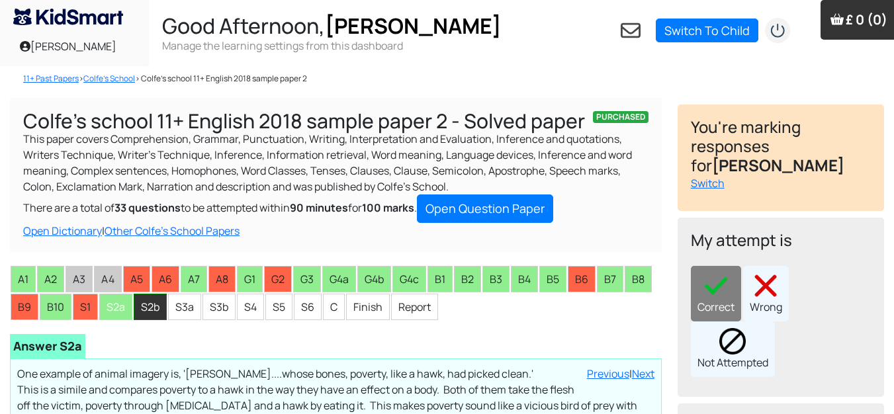
click at [150, 308] on li "S2b" at bounding box center [150, 307] width 33 height 26
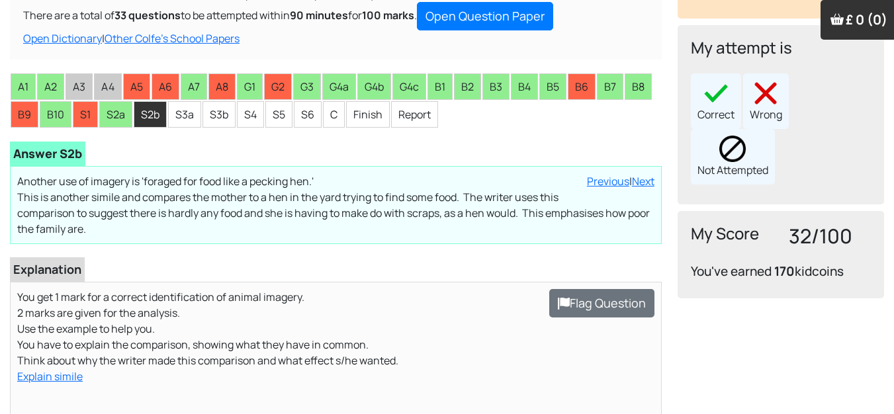
scroll to position [198, 0]
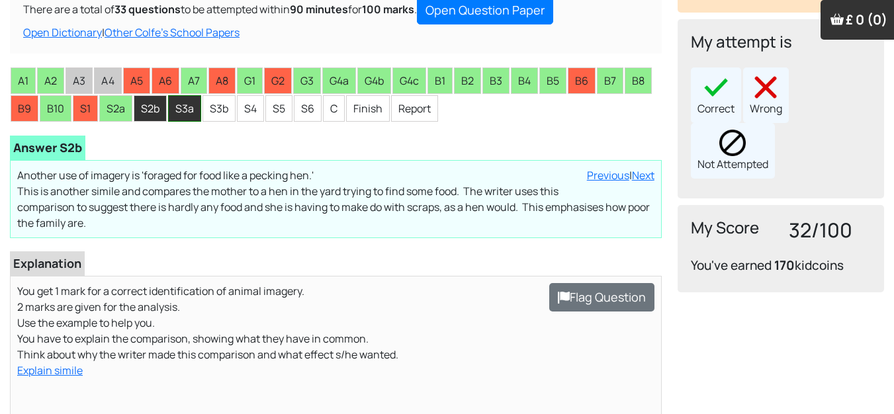
click at [181, 107] on li "S3a" at bounding box center [184, 108] width 33 height 26
click at [153, 111] on li "S2b" at bounding box center [150, 108] width 33 height 26
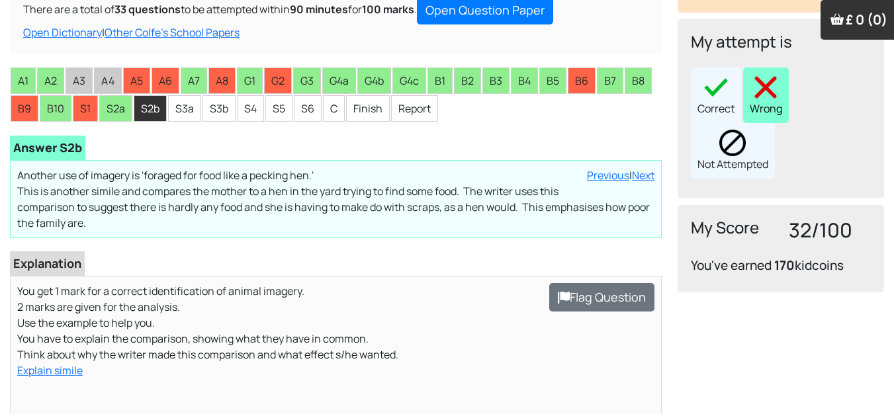
click at [753, 74] on img at bounding box center [765, 87] width 26 height 26
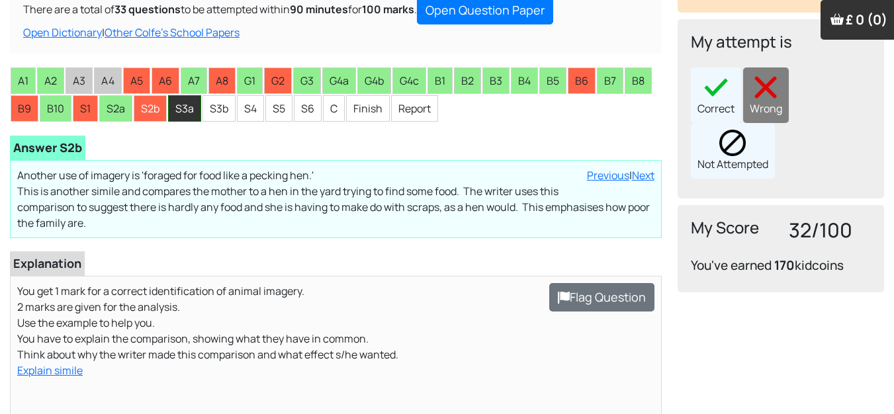
click at [194, 104] on li "S3a" at bounding box center [184, 108] width 33 height 26
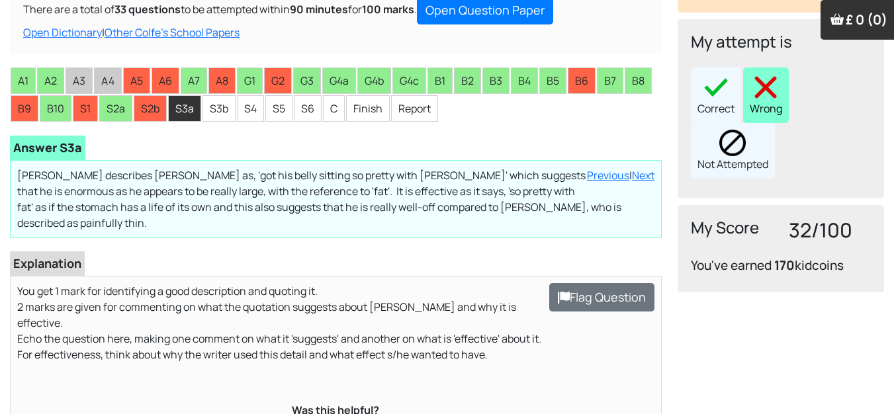
click at [754, 74] on img at bounding box center [765, 87] width 26 height 26
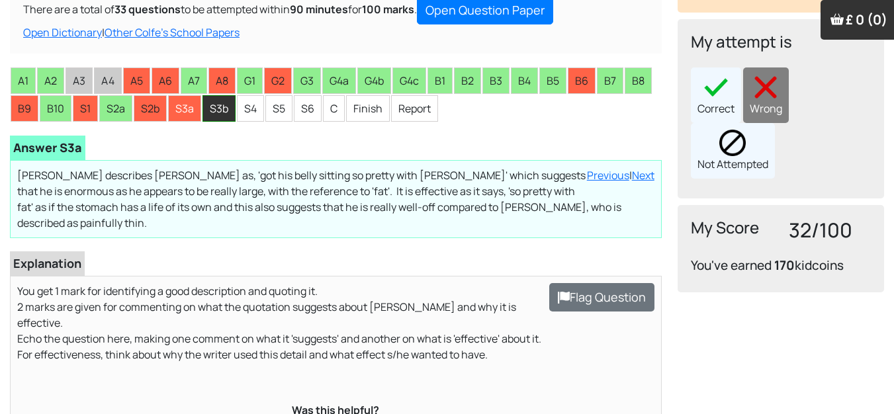
click at [214, 108] on li "S3b" at bounding box center [218, 108] width 33 height 26
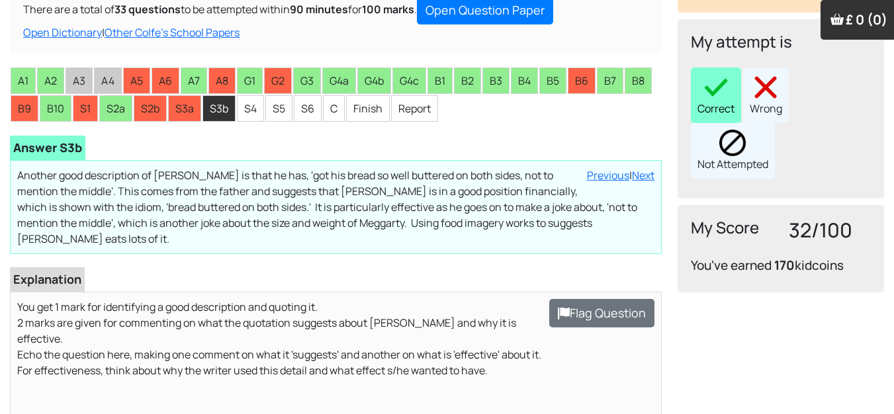
click at [709, 85] on div "Correct" at bounding box center [716, 95] width 50 height 56
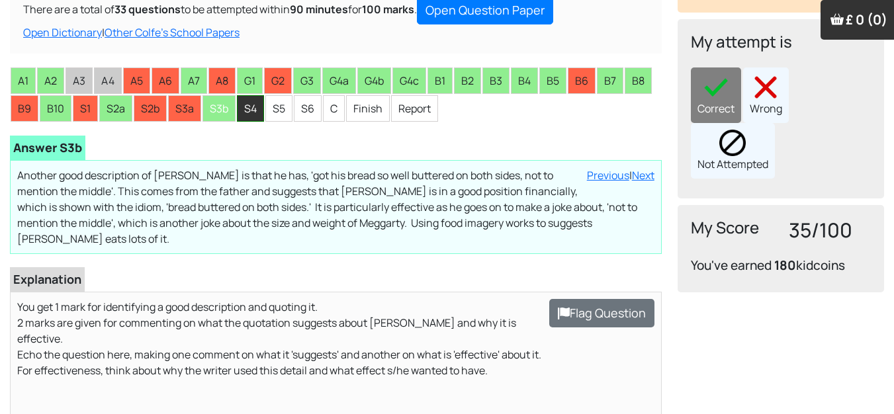
click at [257, 111] on li "S4" at bounding box center [250, 108] width 27 height 26
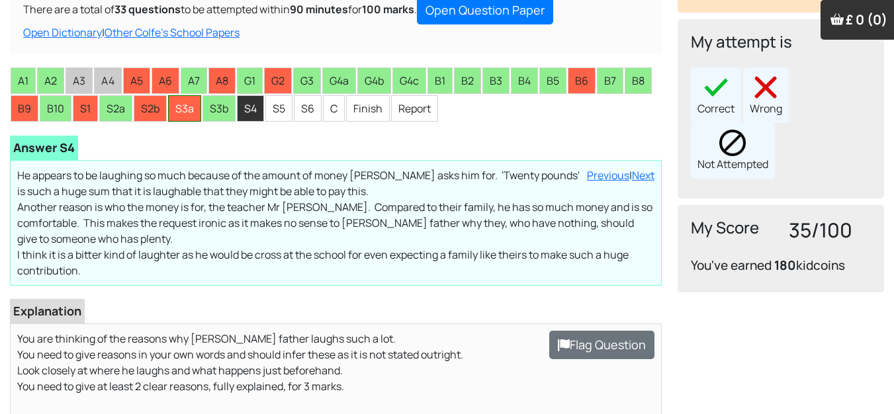
click at [186, 110] on li "S3a" at bounding box center [184, 108] width 33 height 26
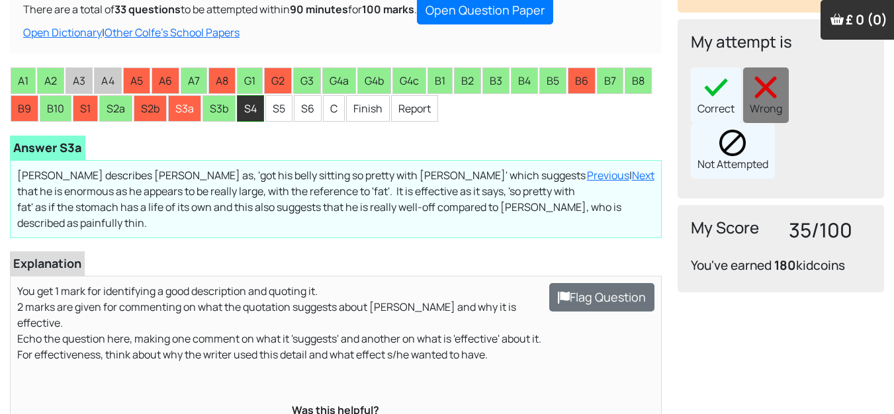
click at [249, 112] on li "S4" at bounding box center [250, 108] width 27 height 26
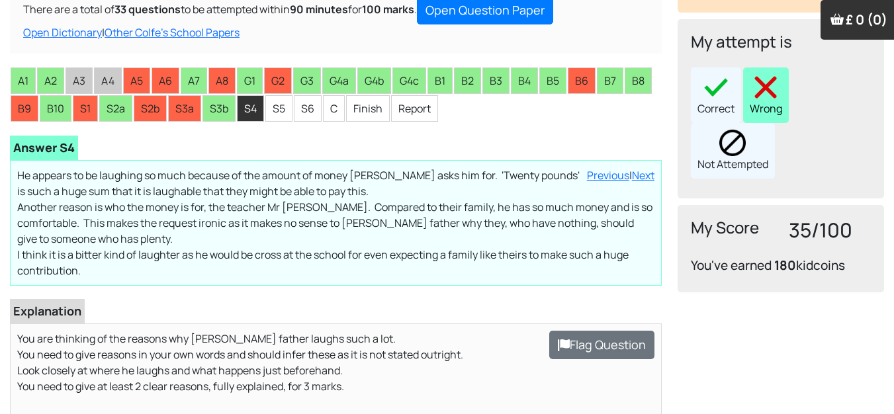
click at [769, 74] on img at bounding box center [765, 87] width 26 height 26
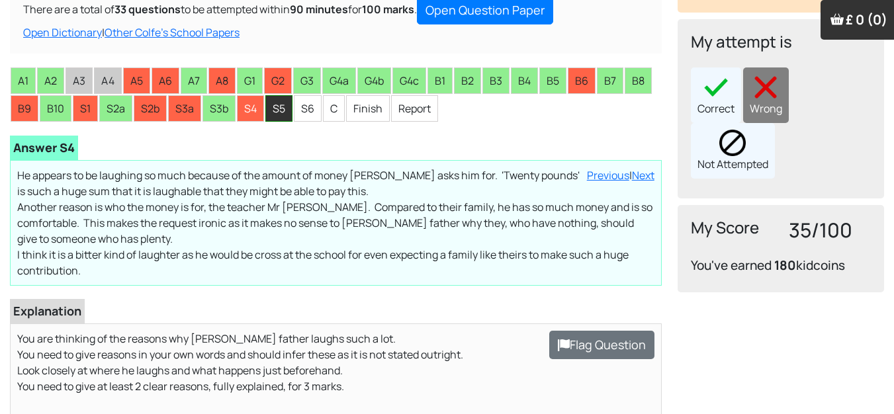
click at [280, 108] on li "S5" at bounding box center [278, 108] width 27 height 26
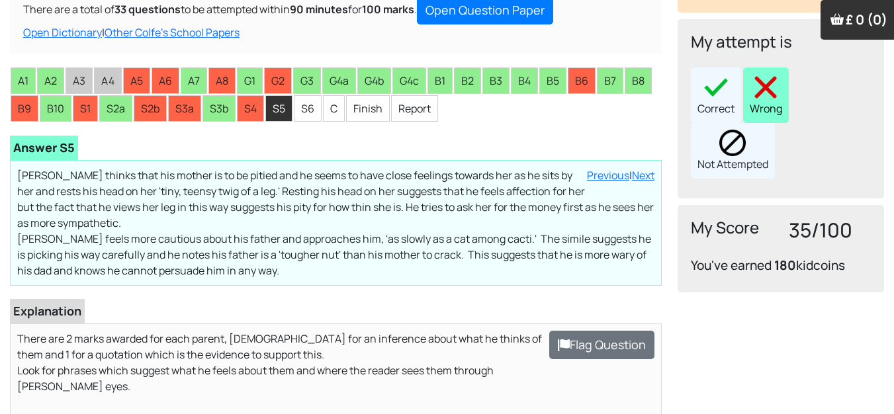
click at [748, 94] on div "Wrong" at bounding box center [766, 95] width 46 height 56
click at [769, 68] on div "Correct Wrong Not Attempted" at bounding box center [781, 122] width 180 height 111
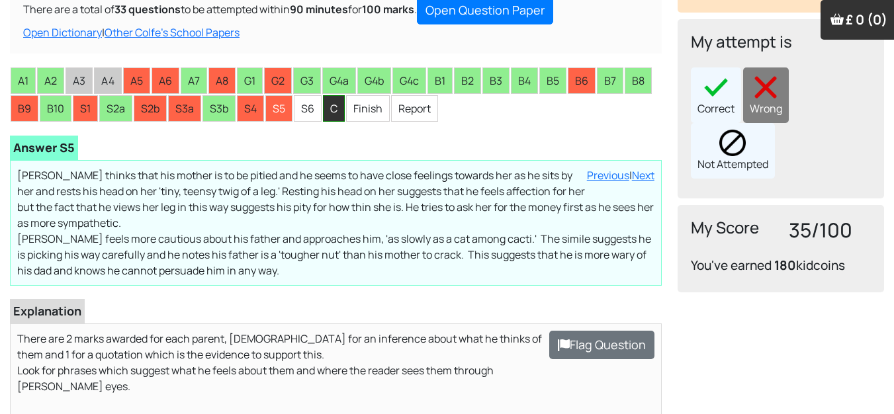
click at [333, 104] on li "C" at bounding box center [334, 108] width 22 height 26
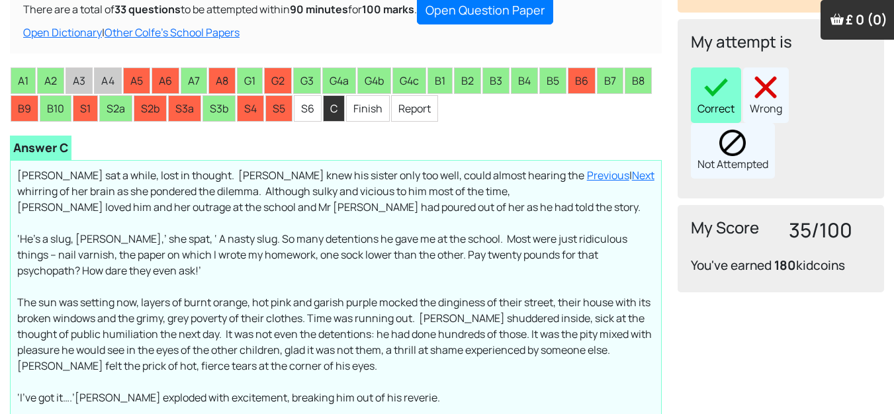
click at [706, 74] on img at bounding box center [715, 87] width 26 height 26
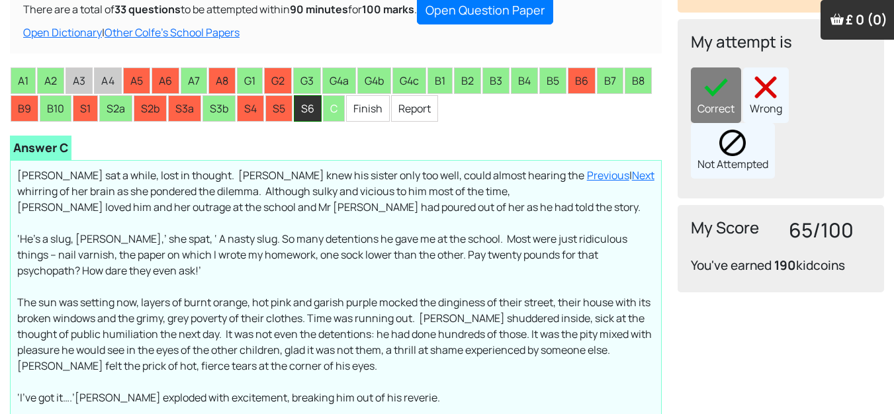
click at [304, 100] on li "S6" at bounding box center [308, 108] width 28 height 26
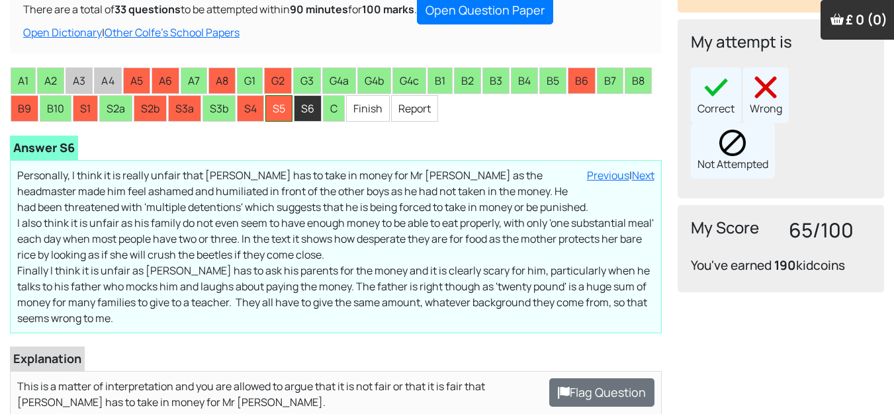
click at [277, 112] on li "S5" at bounding box center [278, 108] width 27 height 26
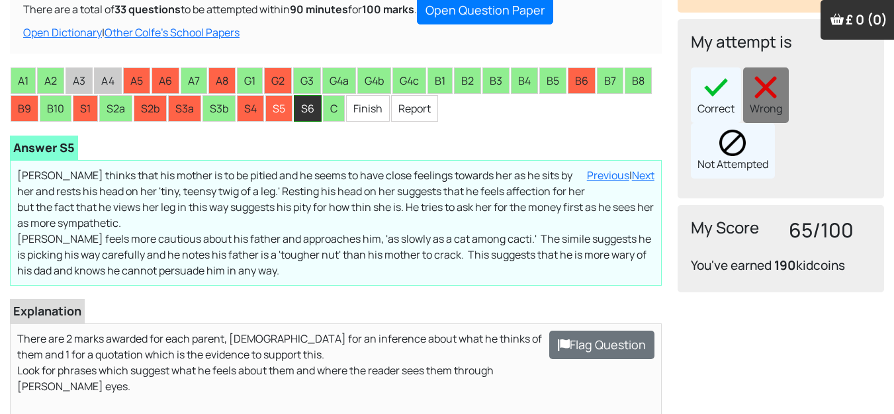
click at [313, 105] on li "S6" at bounding box center [308, 108] width 28 height 26
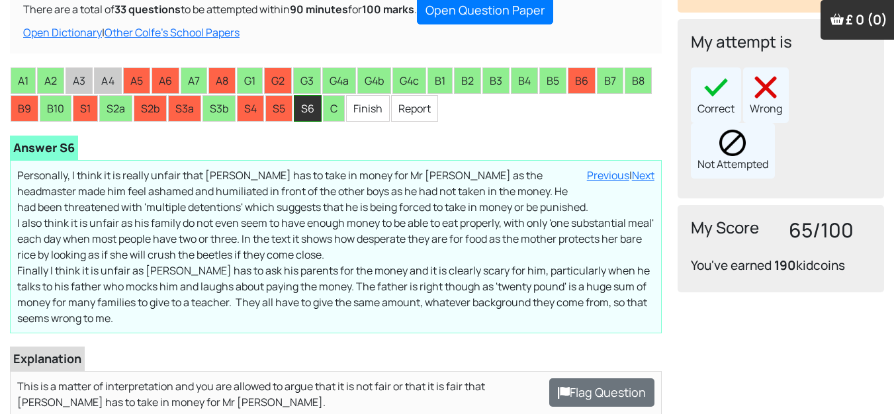
click at [308, 108] on li "S6" at bounding box center [308, 108] width 28 height 26
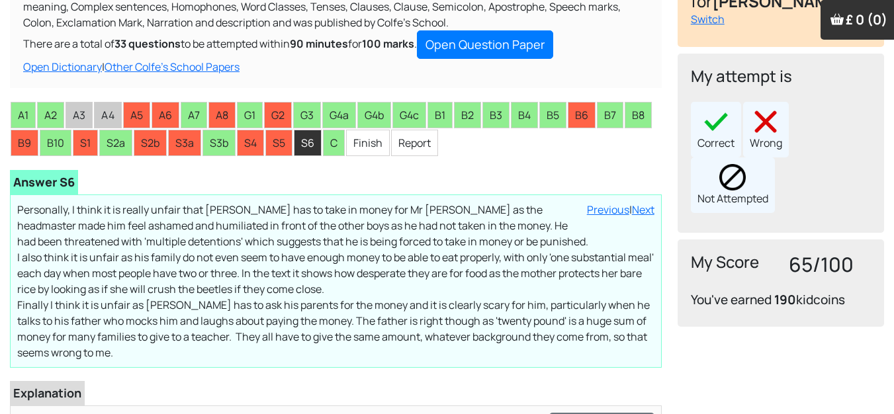
scroll to position [132, 0]
